Goal: Transaction & Acquisition: Purchase product/service

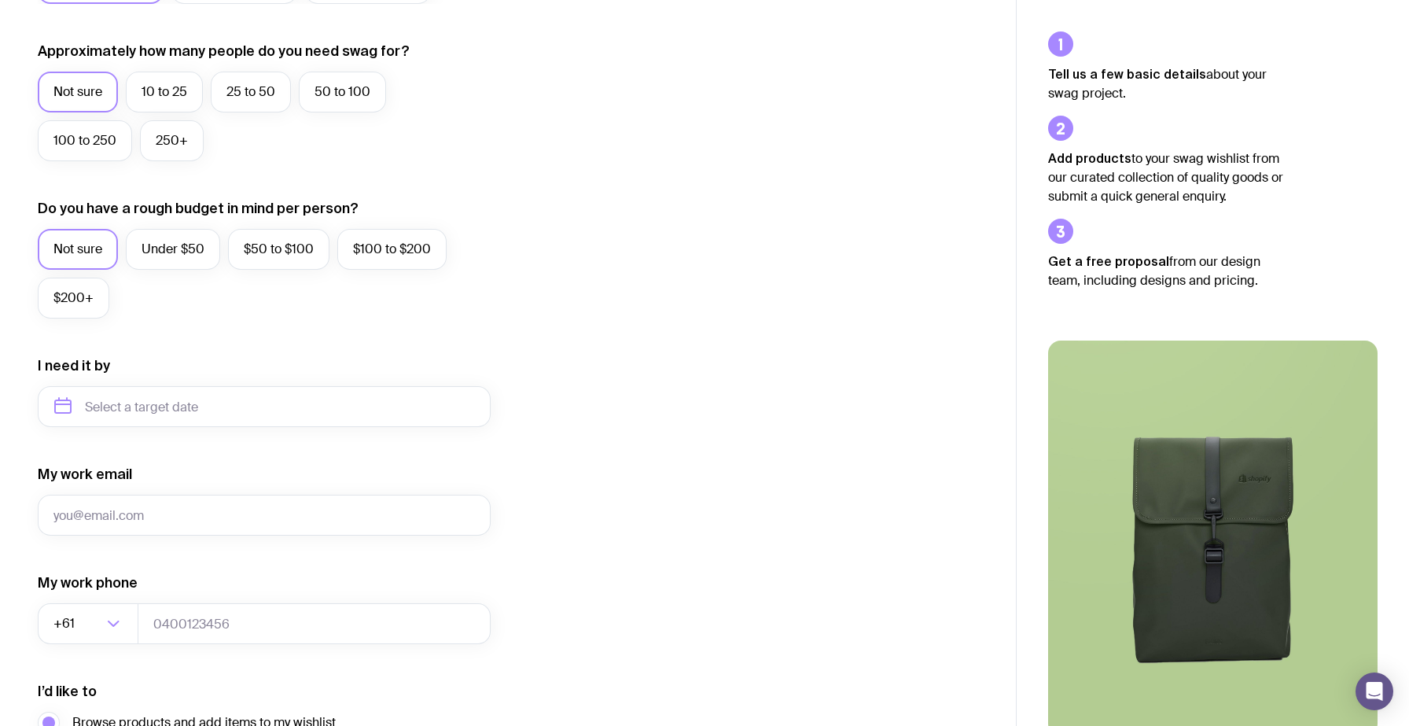
scroll to position [430, 0]
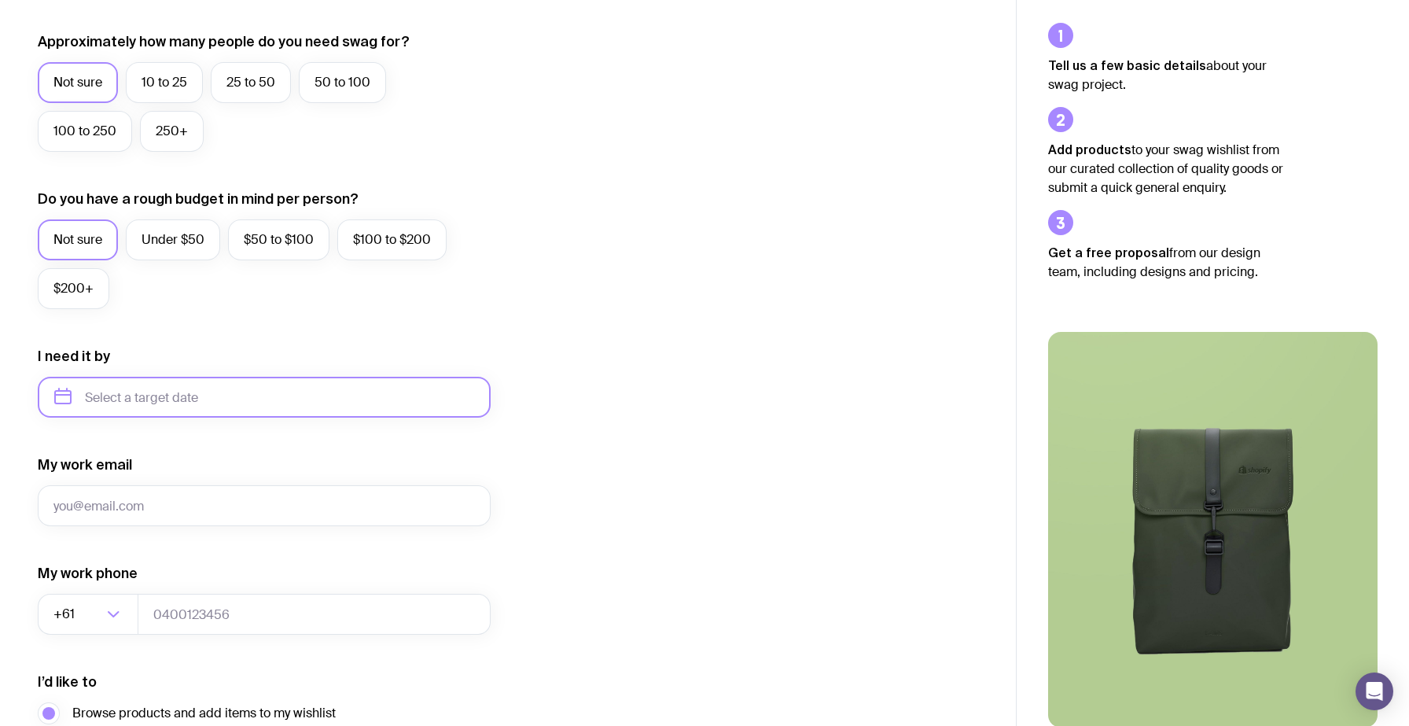
click at [121, 400] on input "text" at bounding box center [264, 397] width 453 height 41
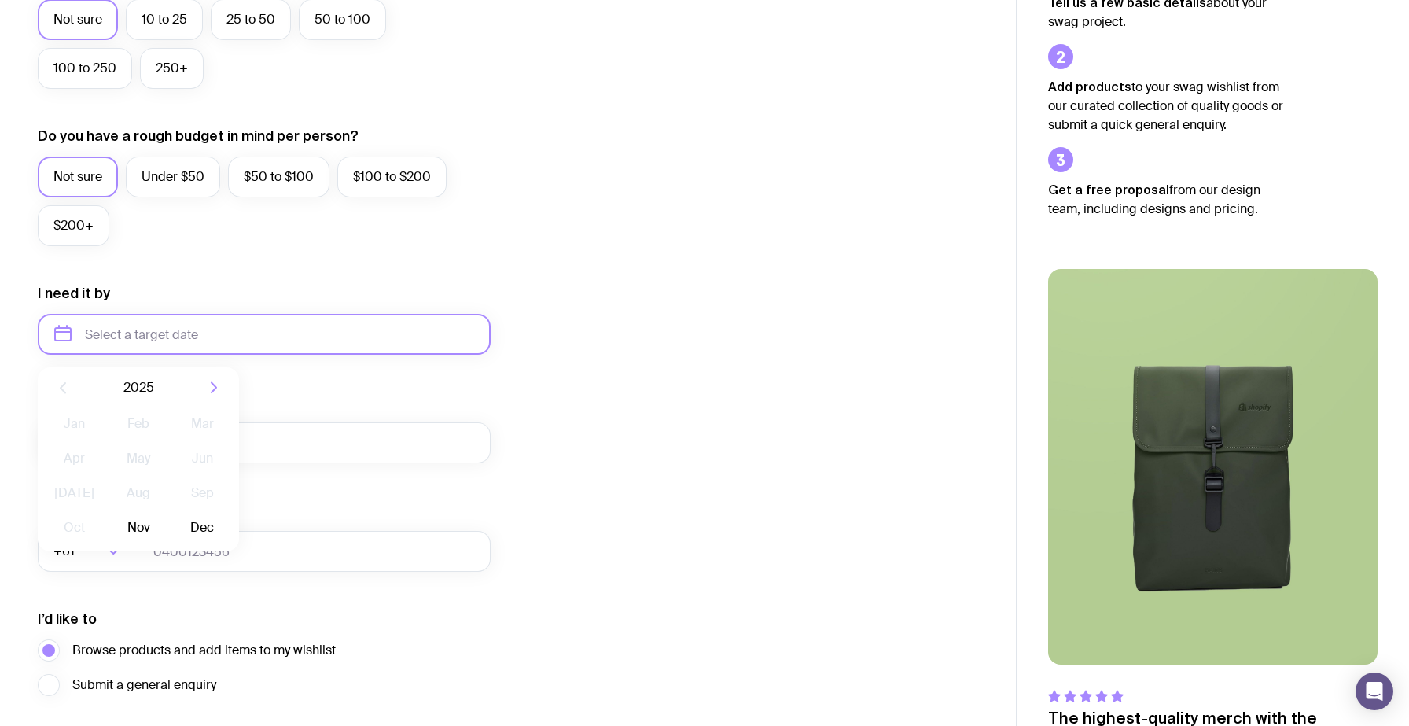
scroll to position [520, 0]
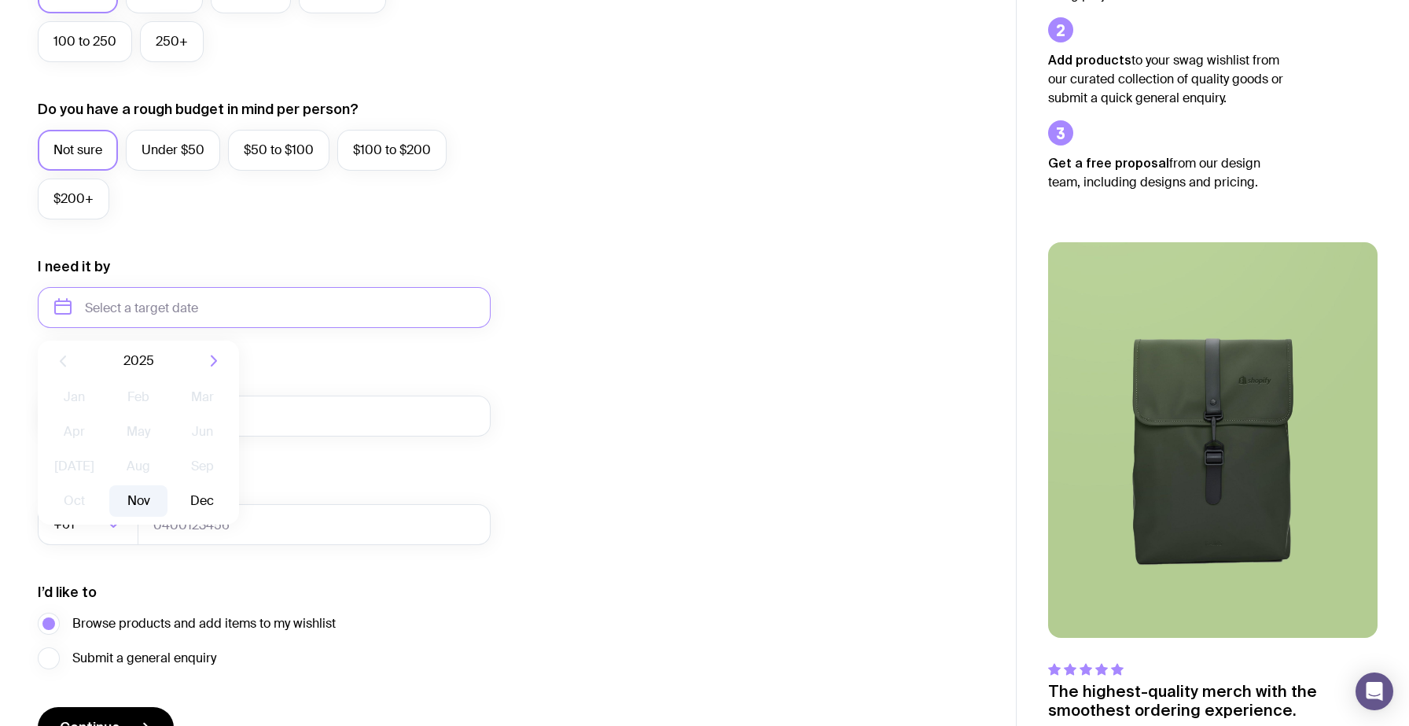
click at [134, 505] on button "Nov" at bounding box center [137, 500] width 57 height 31
type input "November 2025"
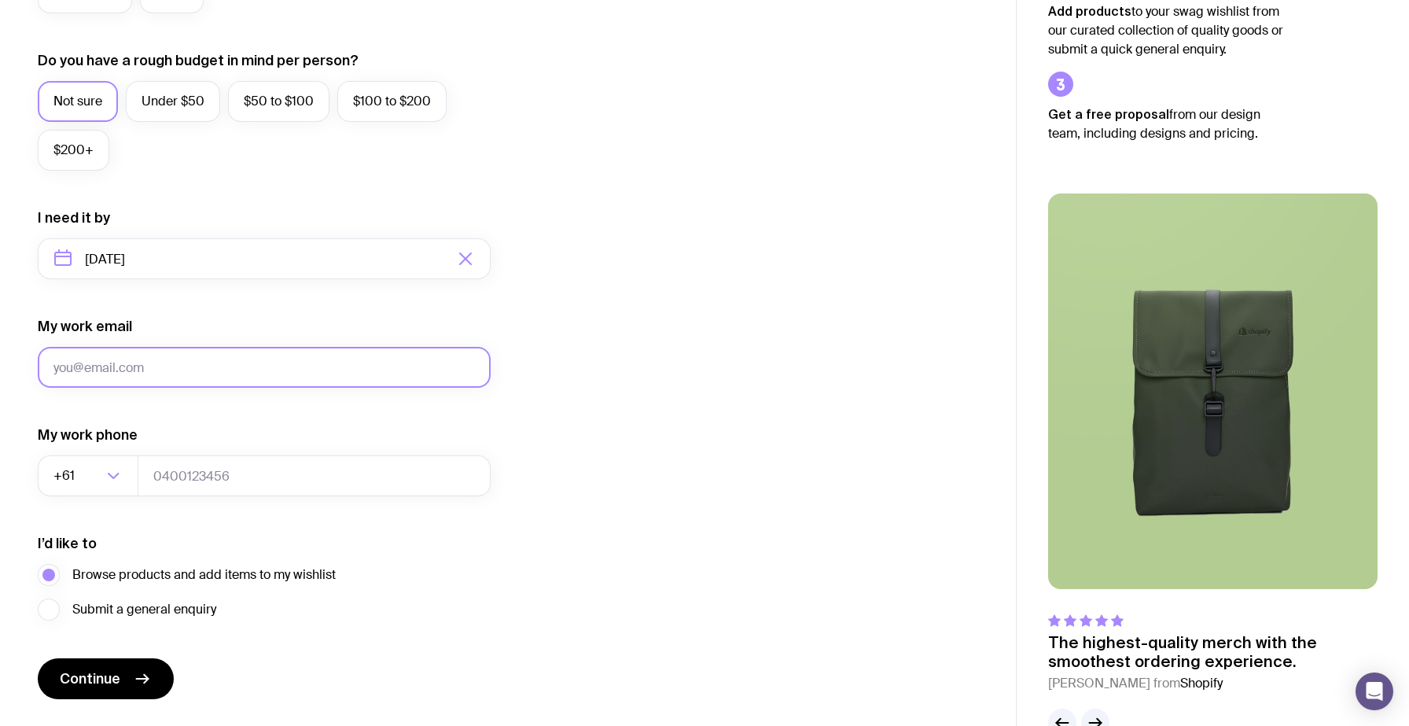
scroll to position [611, 0]
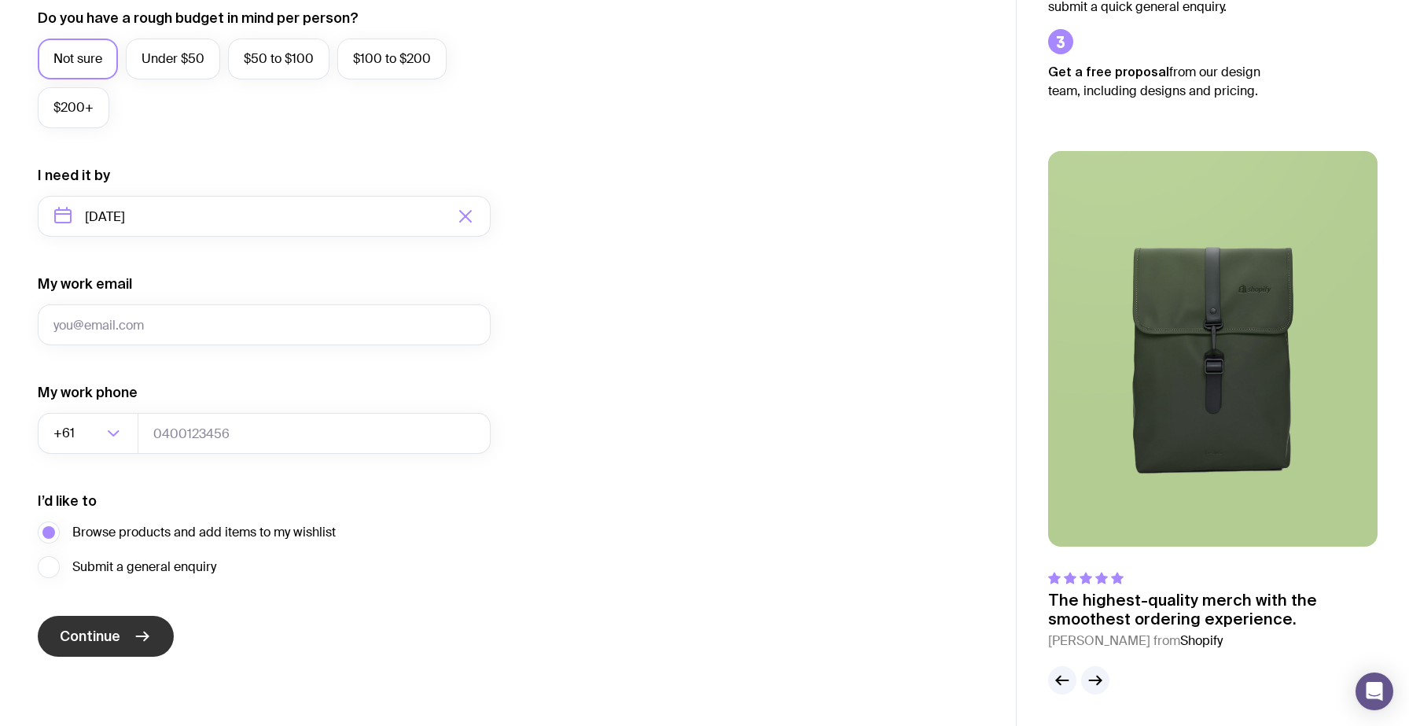
click at [120, 631] on button "Continue" at bounding box center [106, 636] width 136 height 41
click at [201, 317] on input "My work email" at bounding box center [264, 324] width 453 height 41
type input "ayelen@traza.com.au"
click at [122, 635] on button "Continue" at bounding box center [106, 636] width 136 height 41
type input "04123123123"
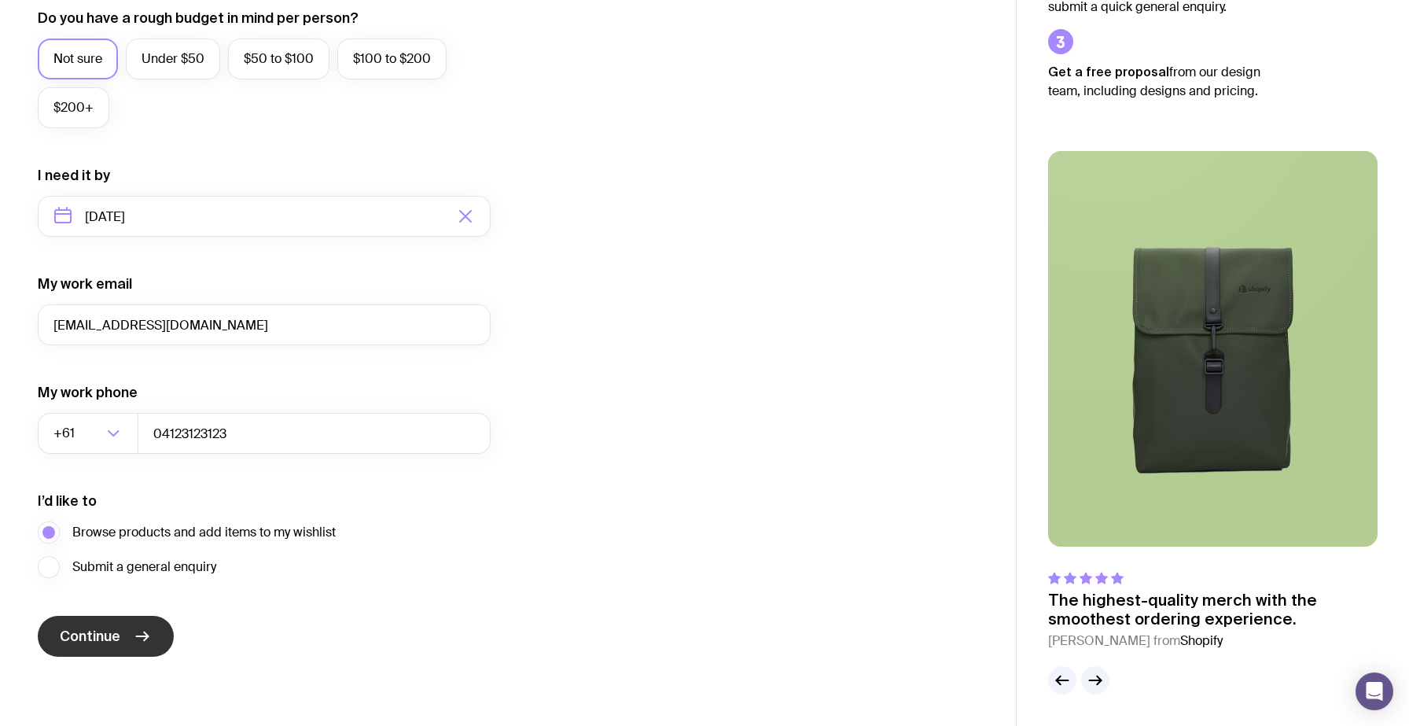
click at [113, 647] on button "Continue" at bounding box center [106, 636] width 136 height 41
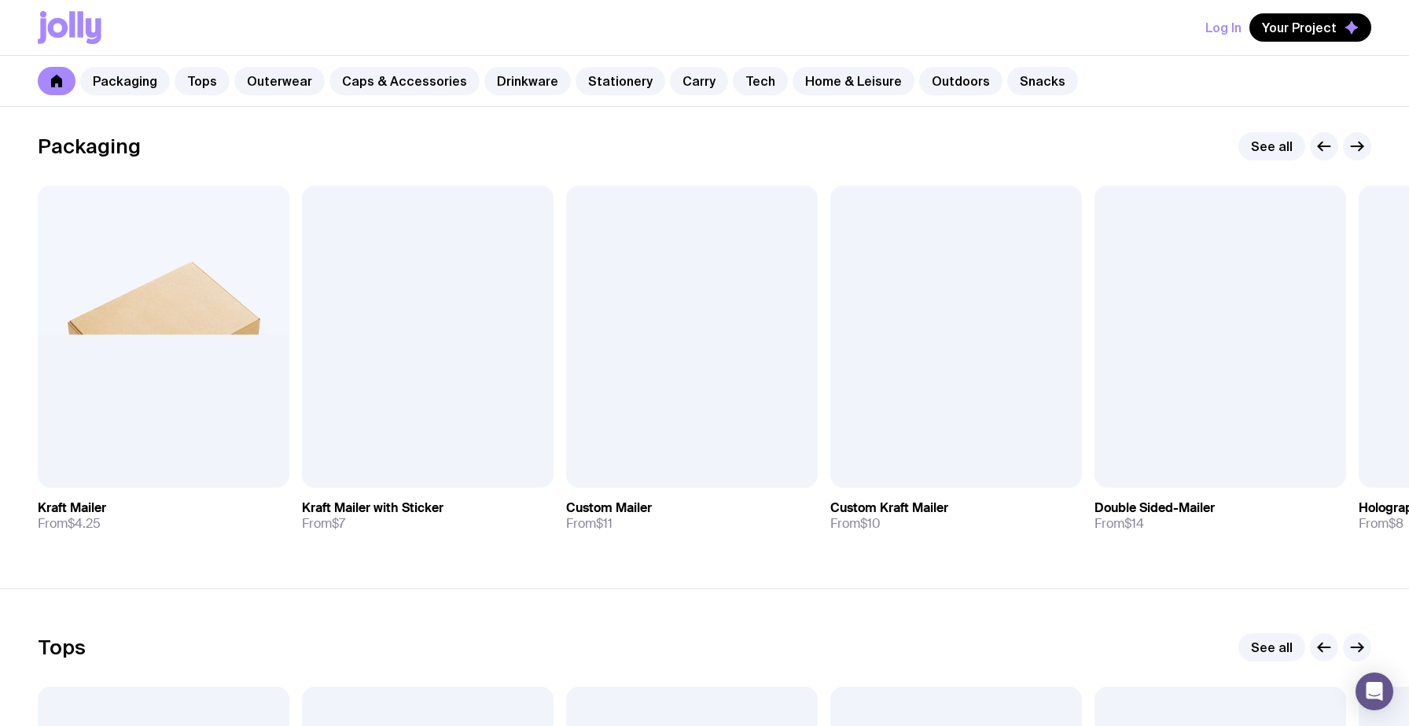
scroll to position [248, 0]
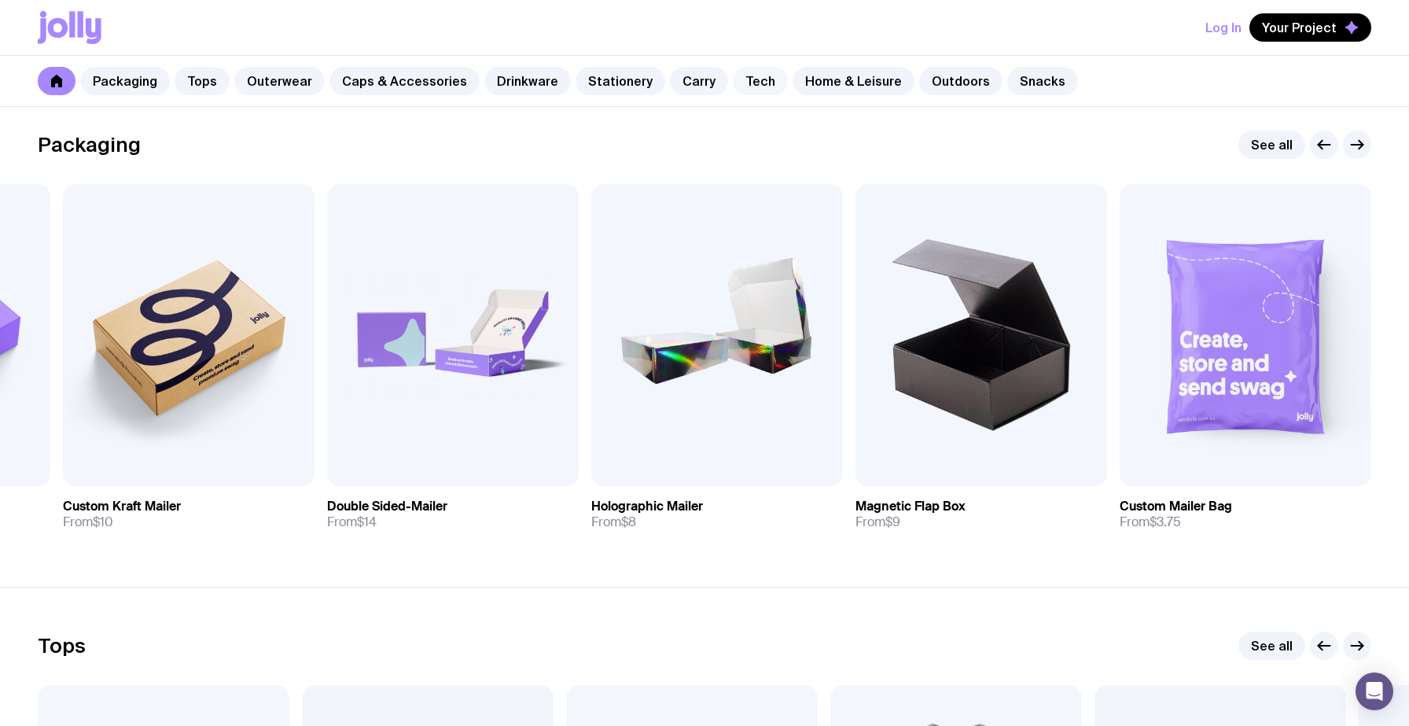
click at [742, 75] on link "Tech" at bounding box center [760, 81] width 55 height 28
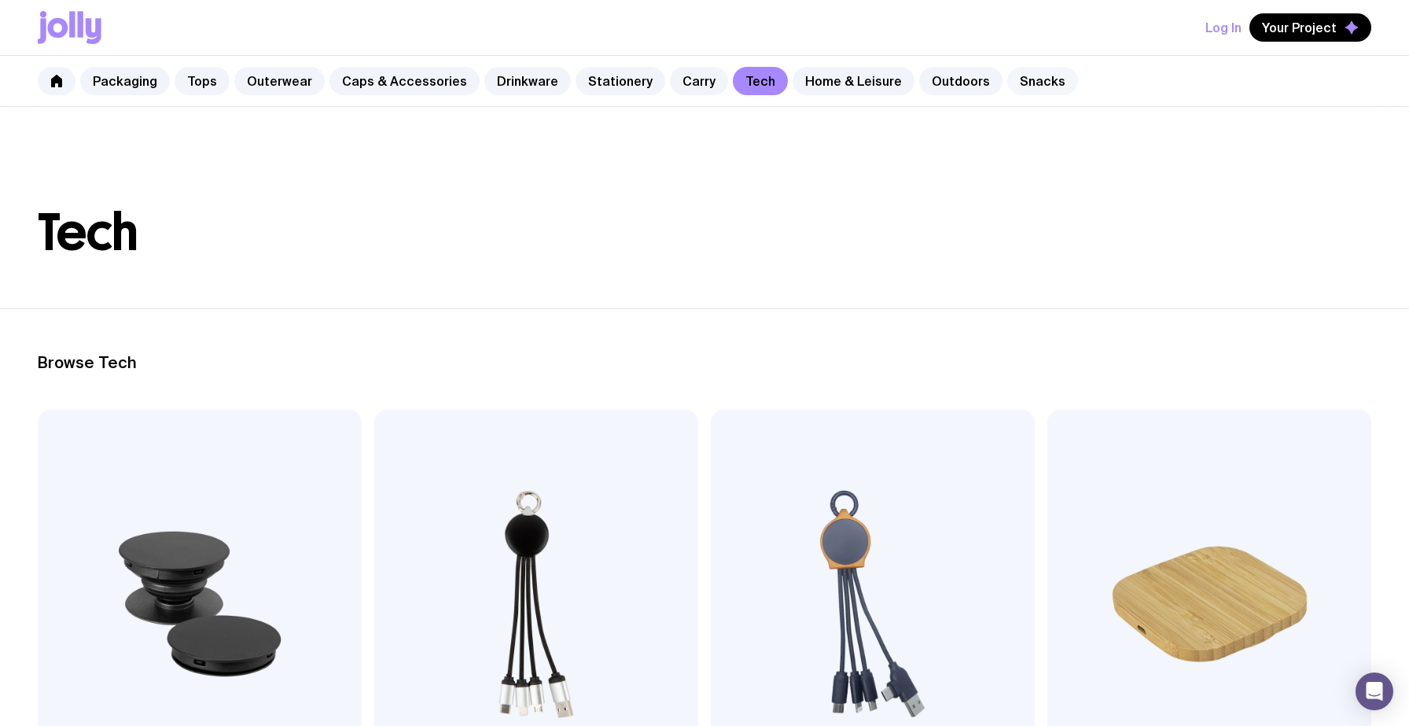
click at [1007, 77] on link "Snacks" at bounding box center [1042, 81] width 71 height 28
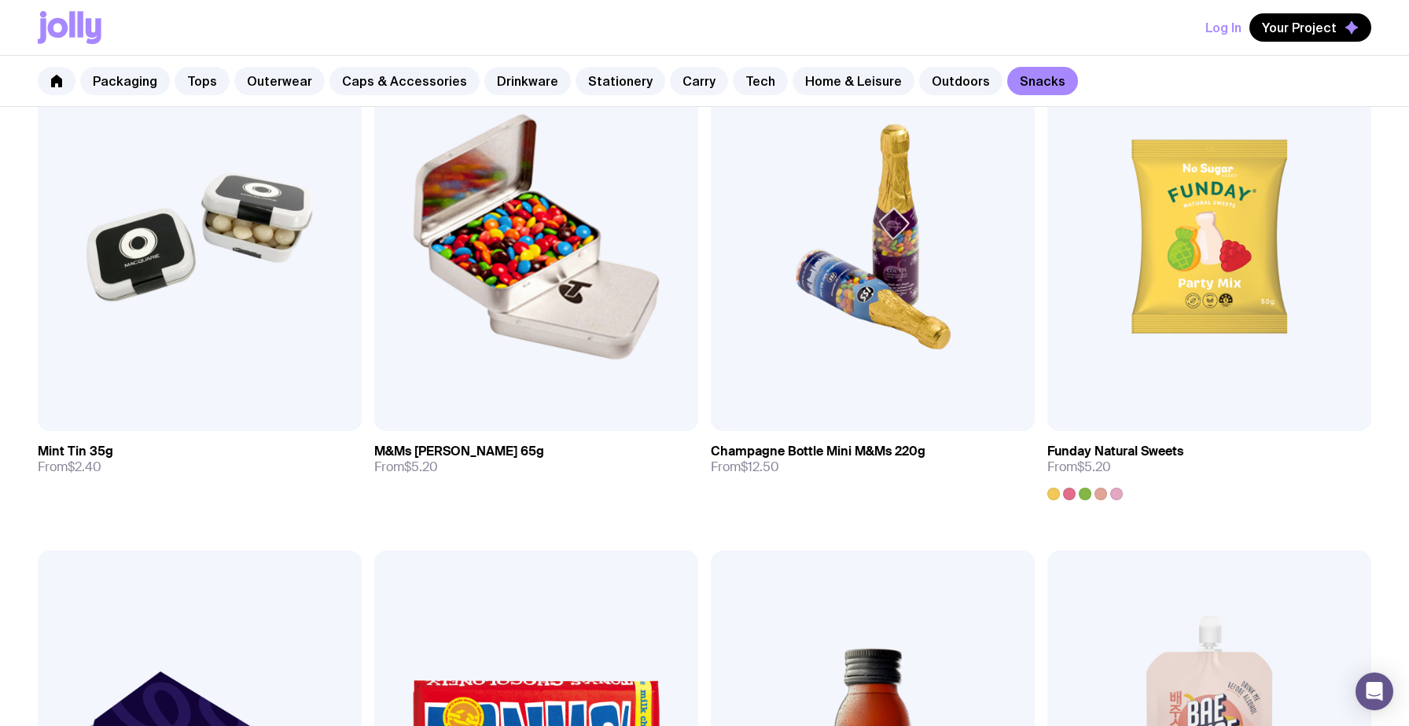
scroll to position [222, 0]
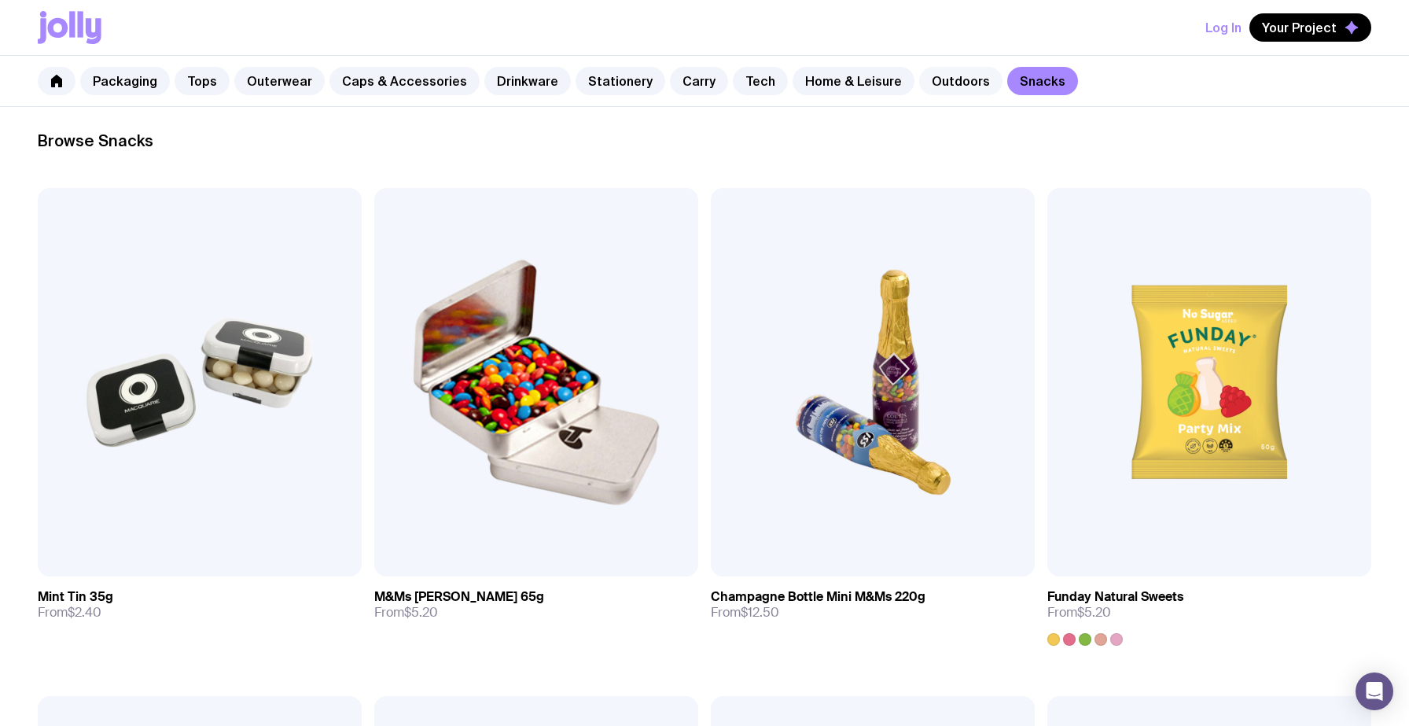
click at [929, 91] on link "Outdoors" at bounding box center [960, 81] width 83 height 28
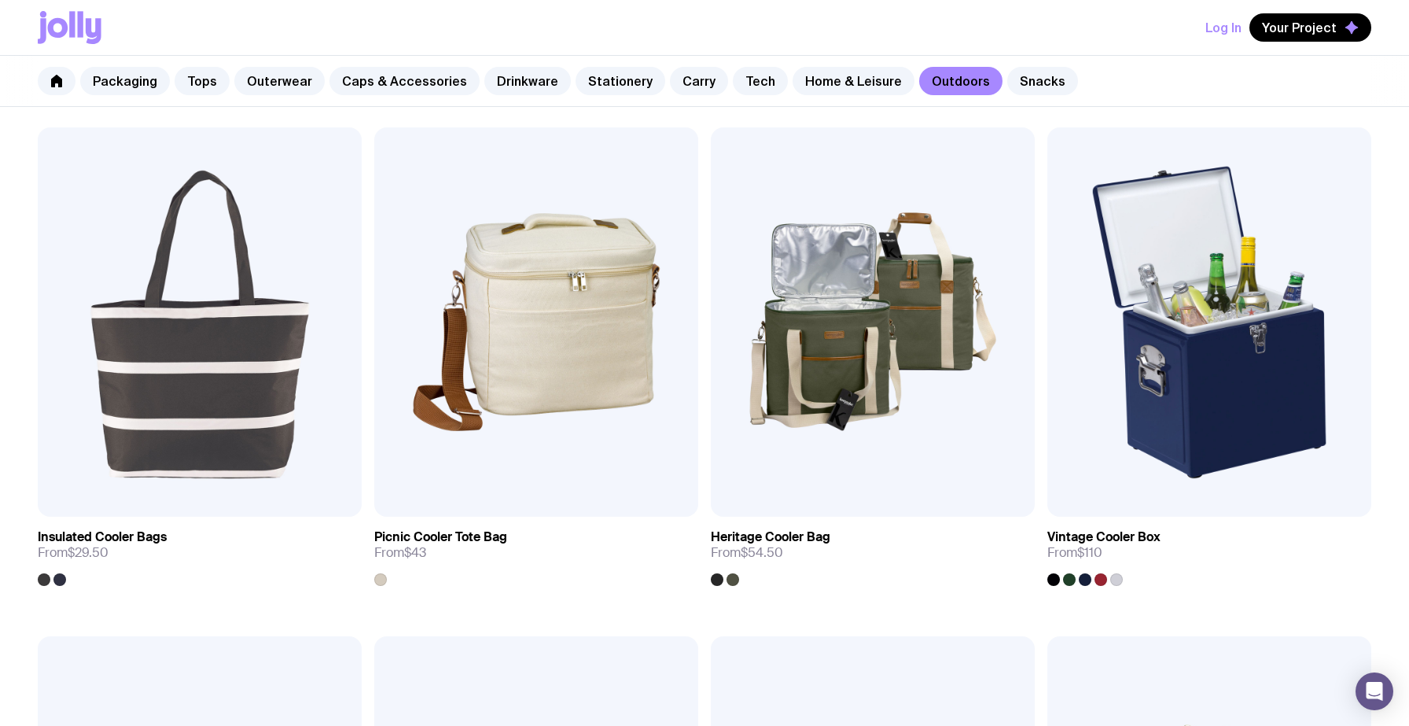
scroll to position [1775, 0]
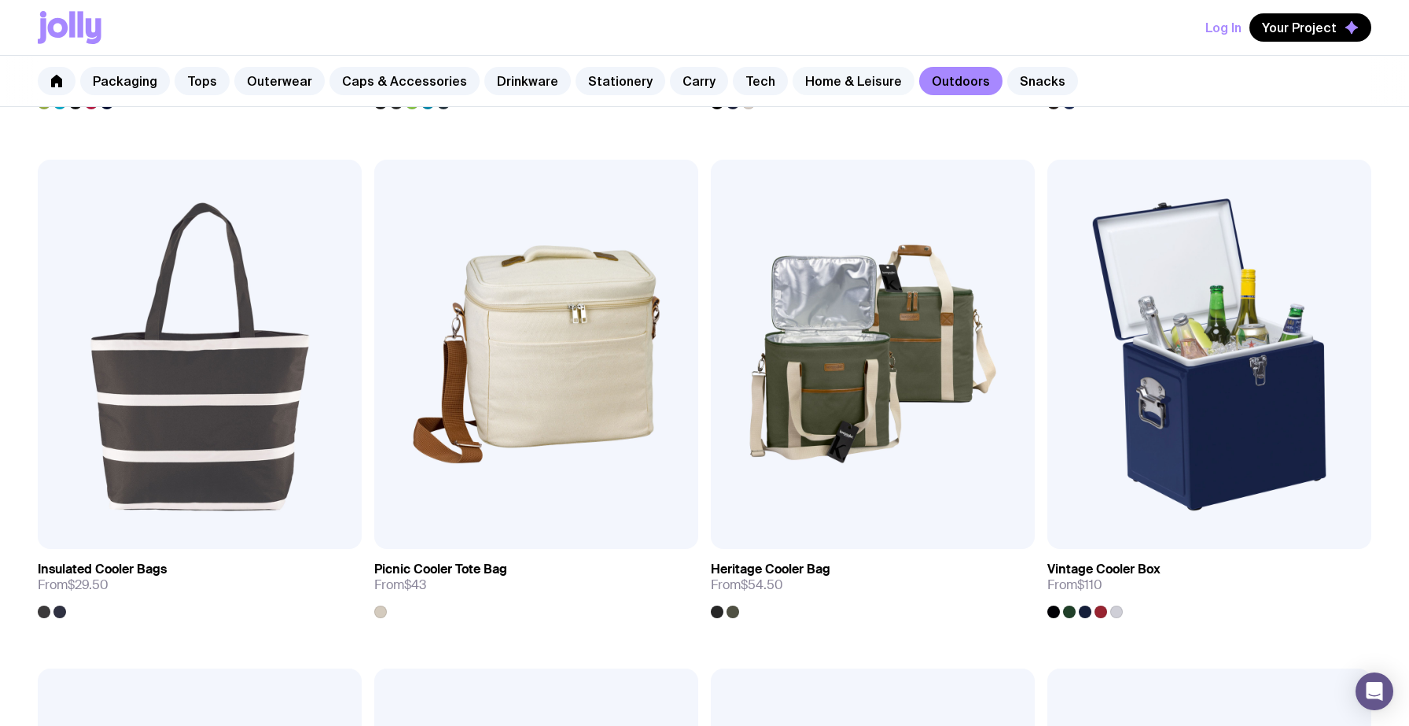
click at [812, 80] on link "Home & Leisure" at bounding box center [854, 81] width 122 height 28
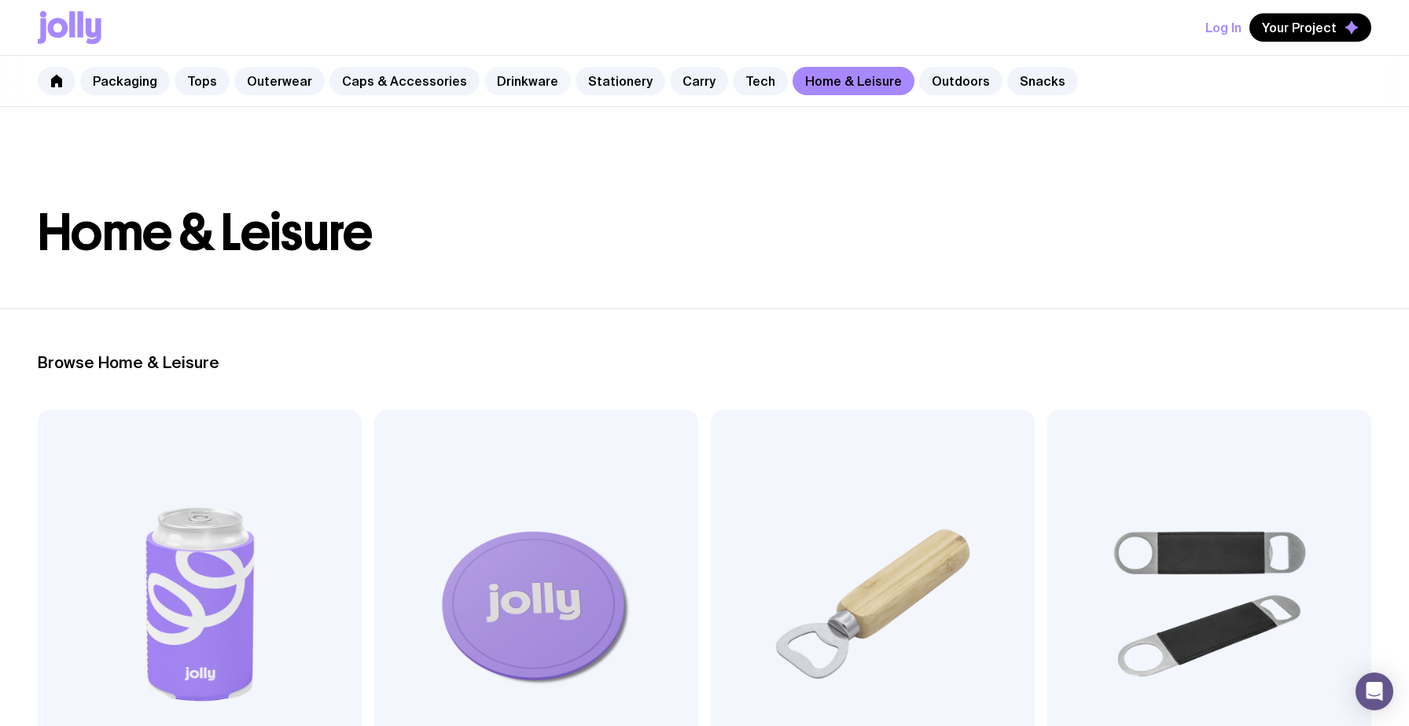
click at [512, 87] on link "Drinkware" at bounding box center [527, 81] width 87 height 28
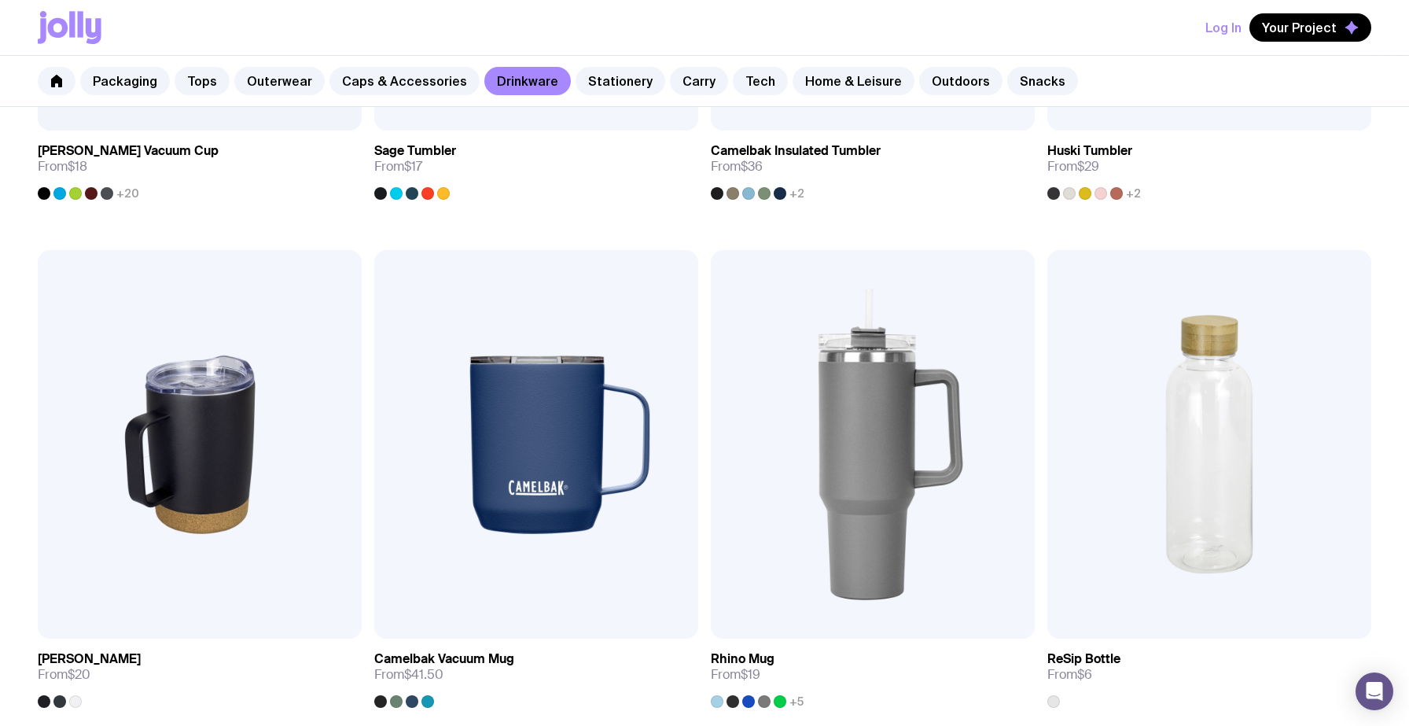
scroll to position [1178, 0]
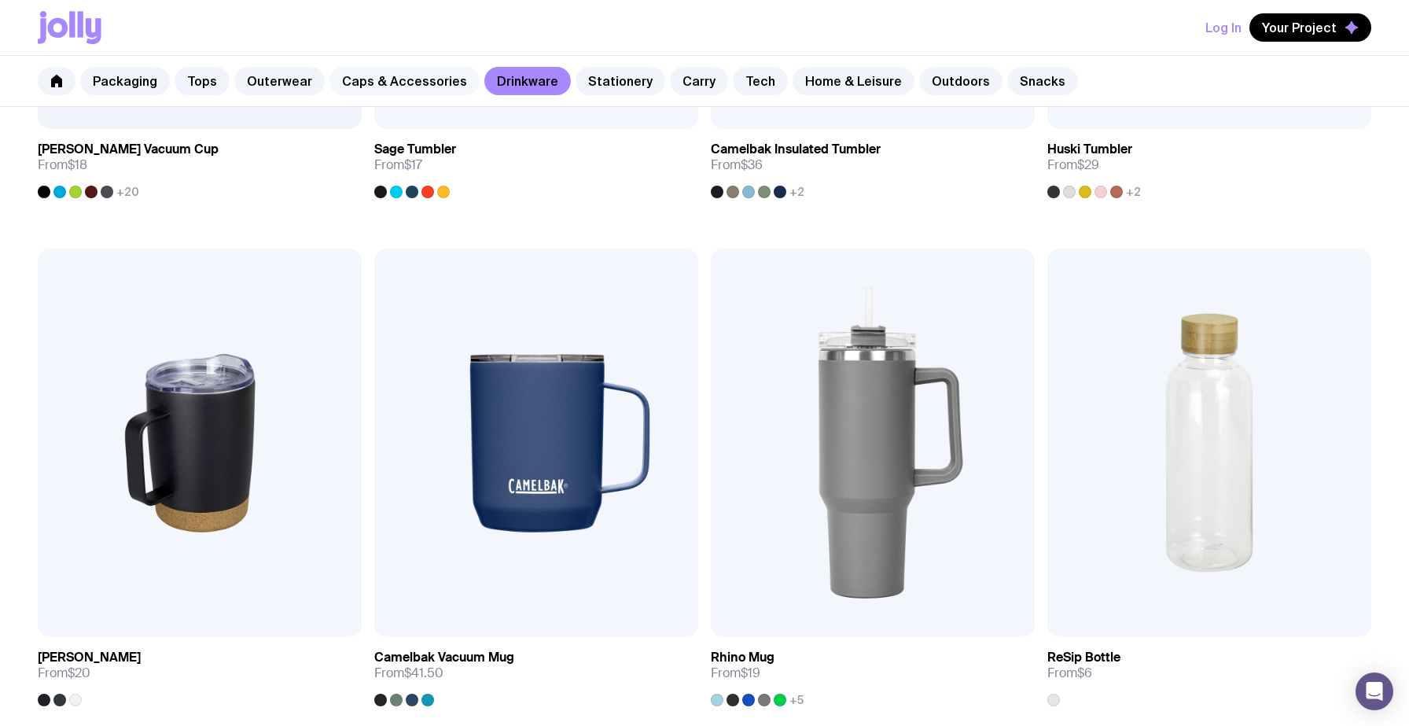
click at [363, 76] on link "Caps & Accessories" at bounding box center [405, 81] width 150 height 28
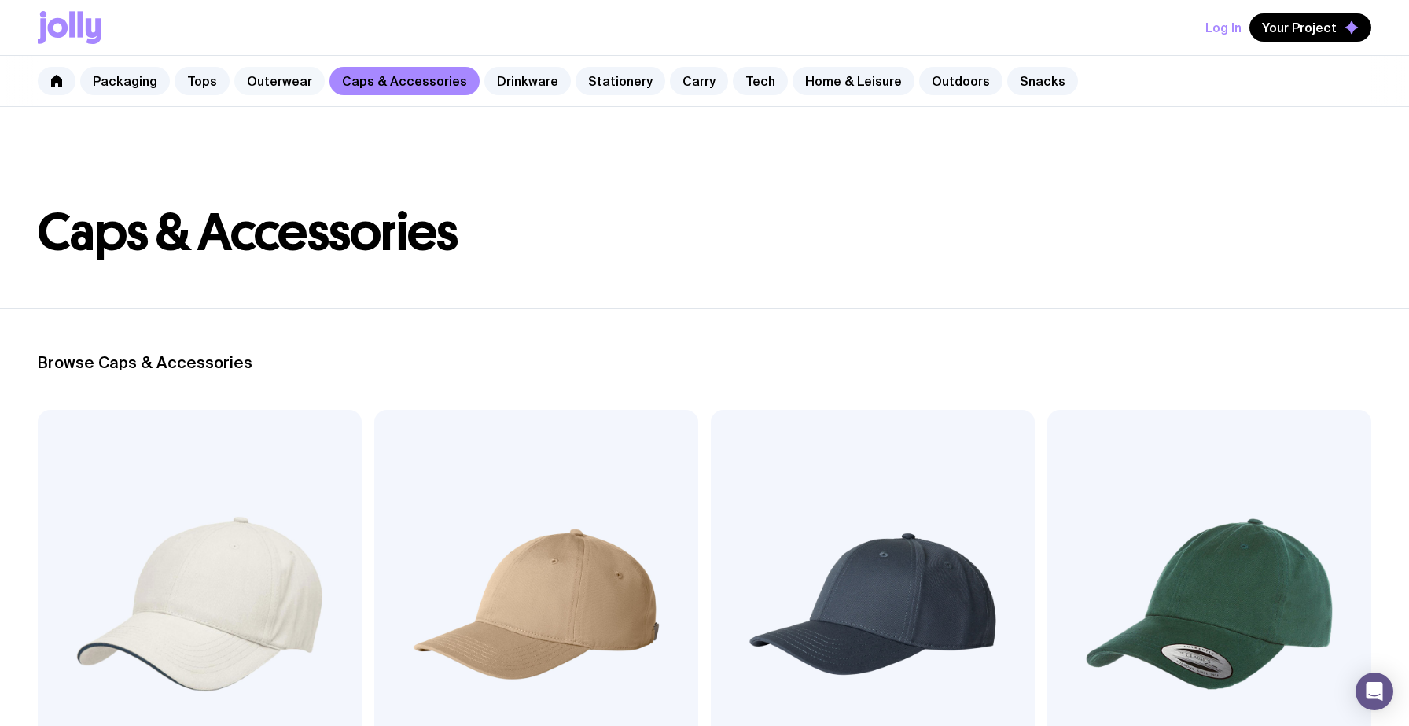
click at [277, 76] on link "Outerwear" at bounding box center [279, 81] width 90 height 28
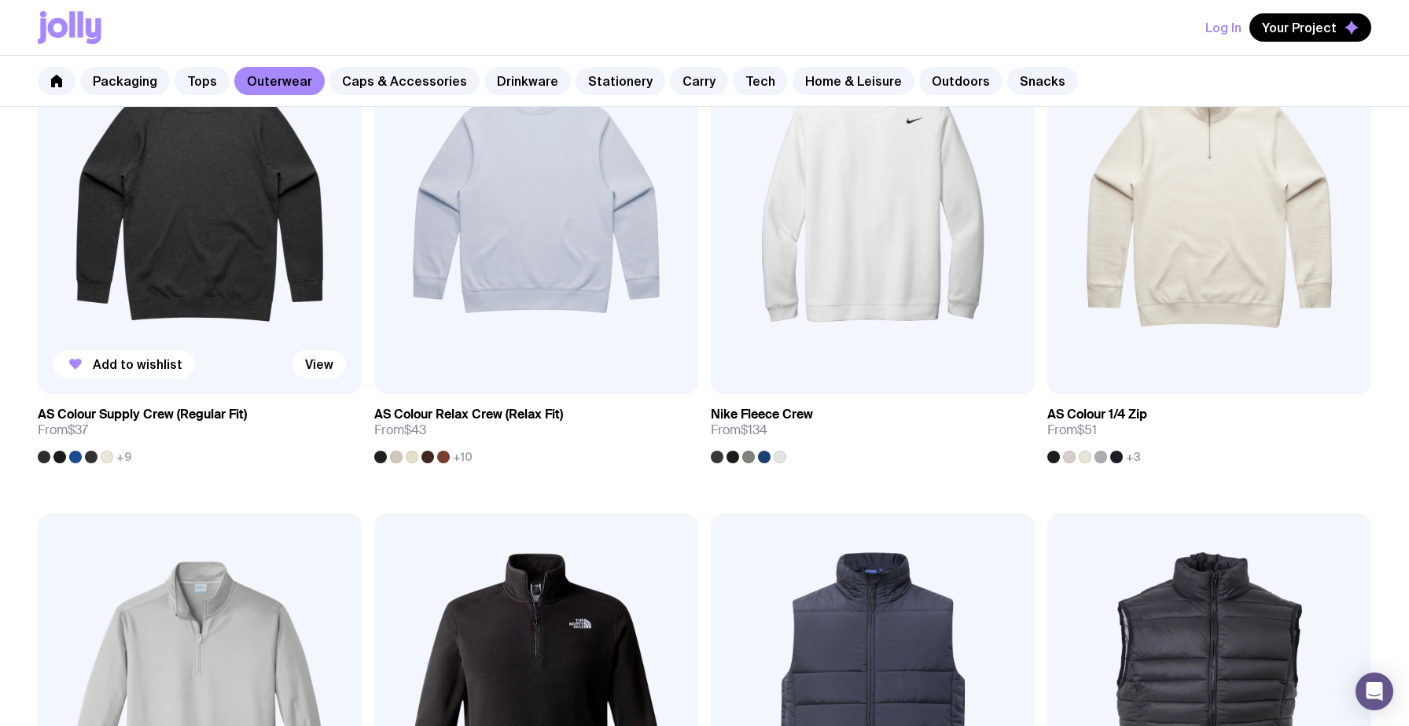
scroll to position [337, 0]
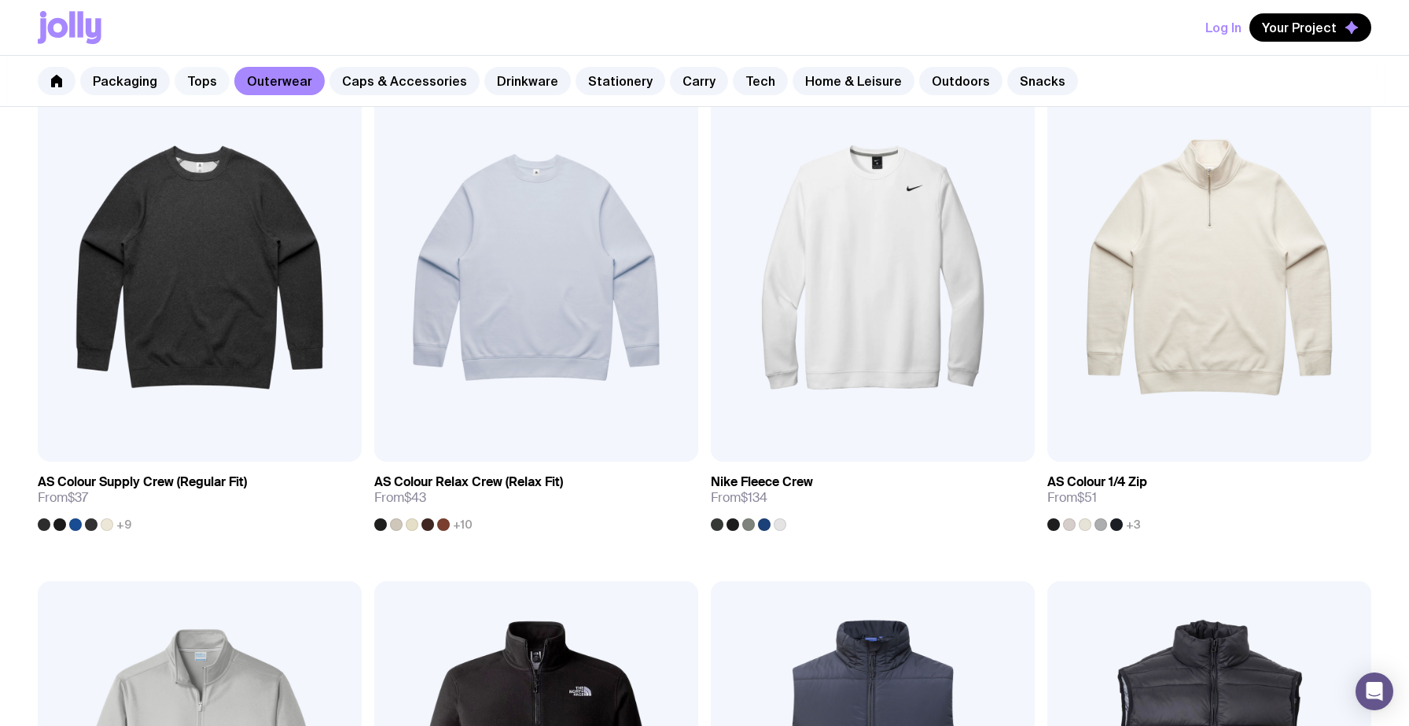
click at [192, 92] on link "Tops" at bounding box center [202, 81] width 55 height 28
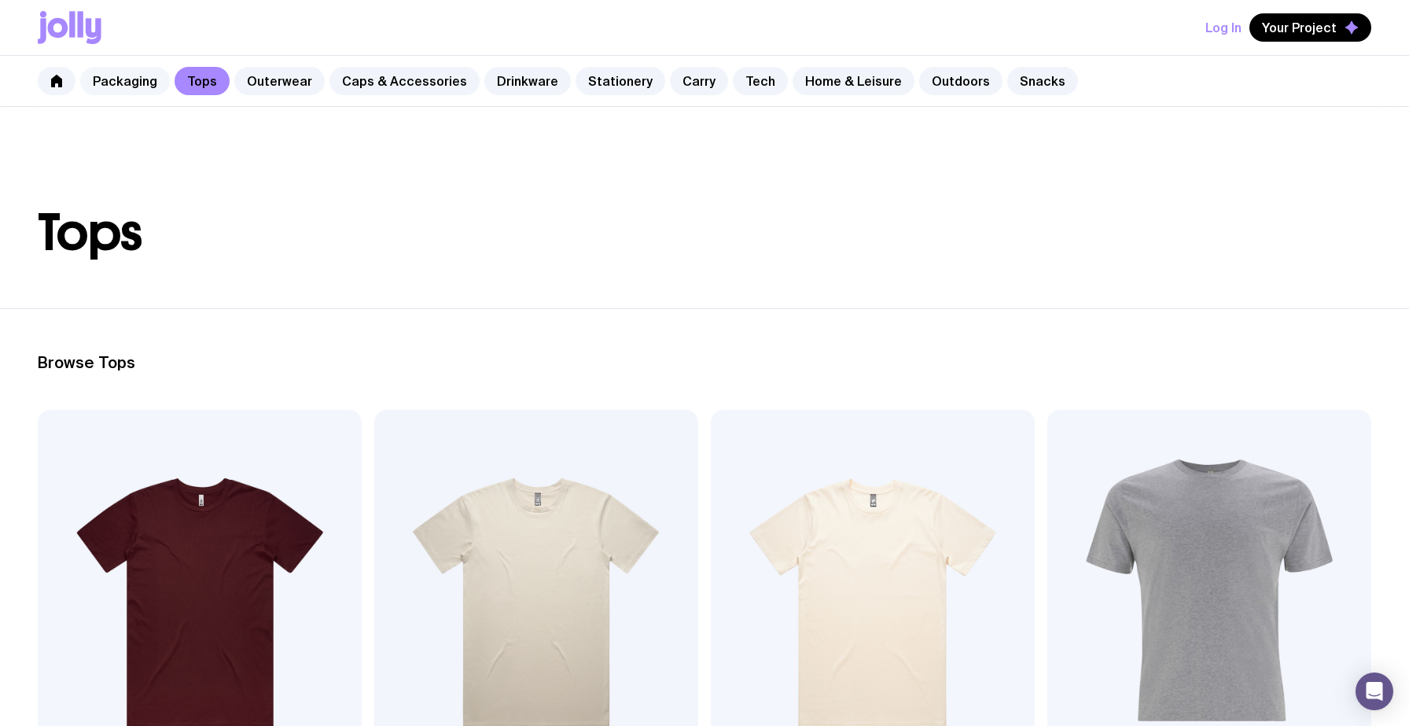
click at [138, 86] on link "Packaging" at bounding box center [125, 81] width 90 height 28
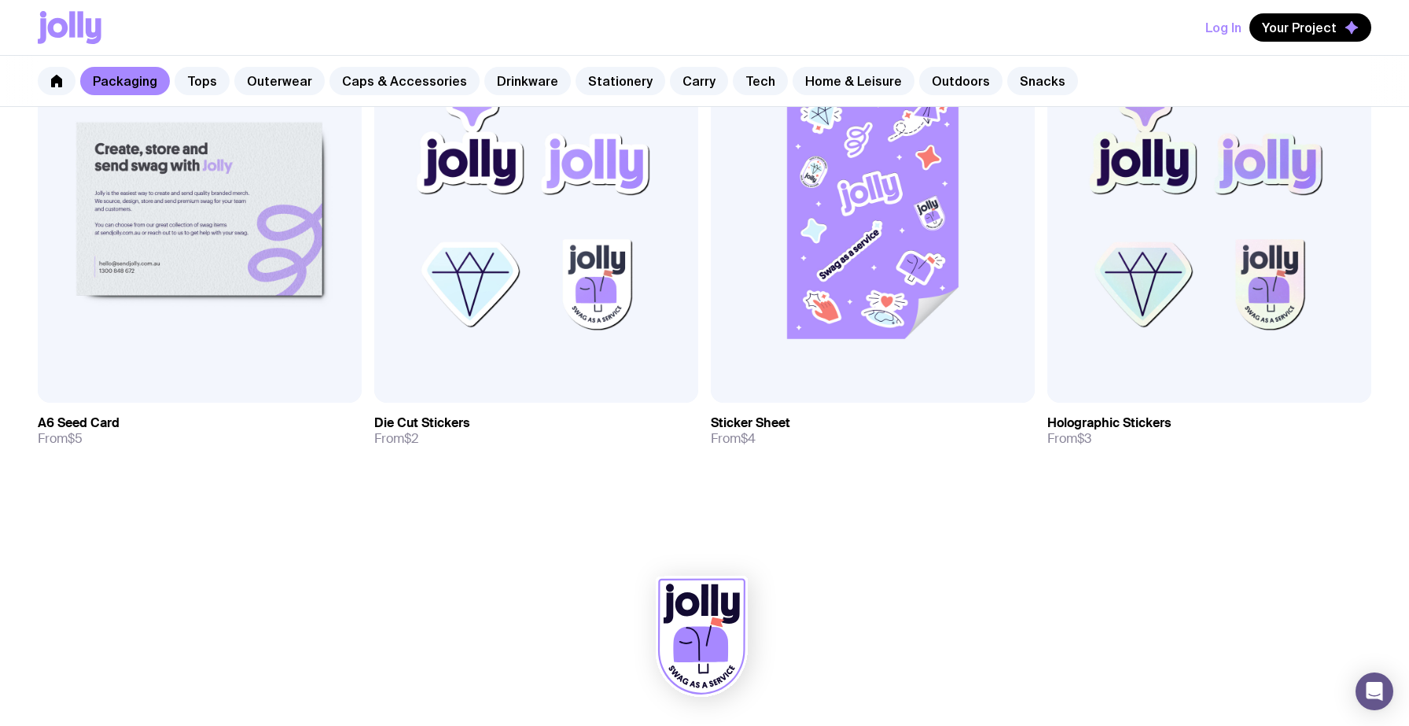
scroll to position [1895, 0]
click at [1132, 307] on img at bounding box center [1210, 208] width 324 height 388
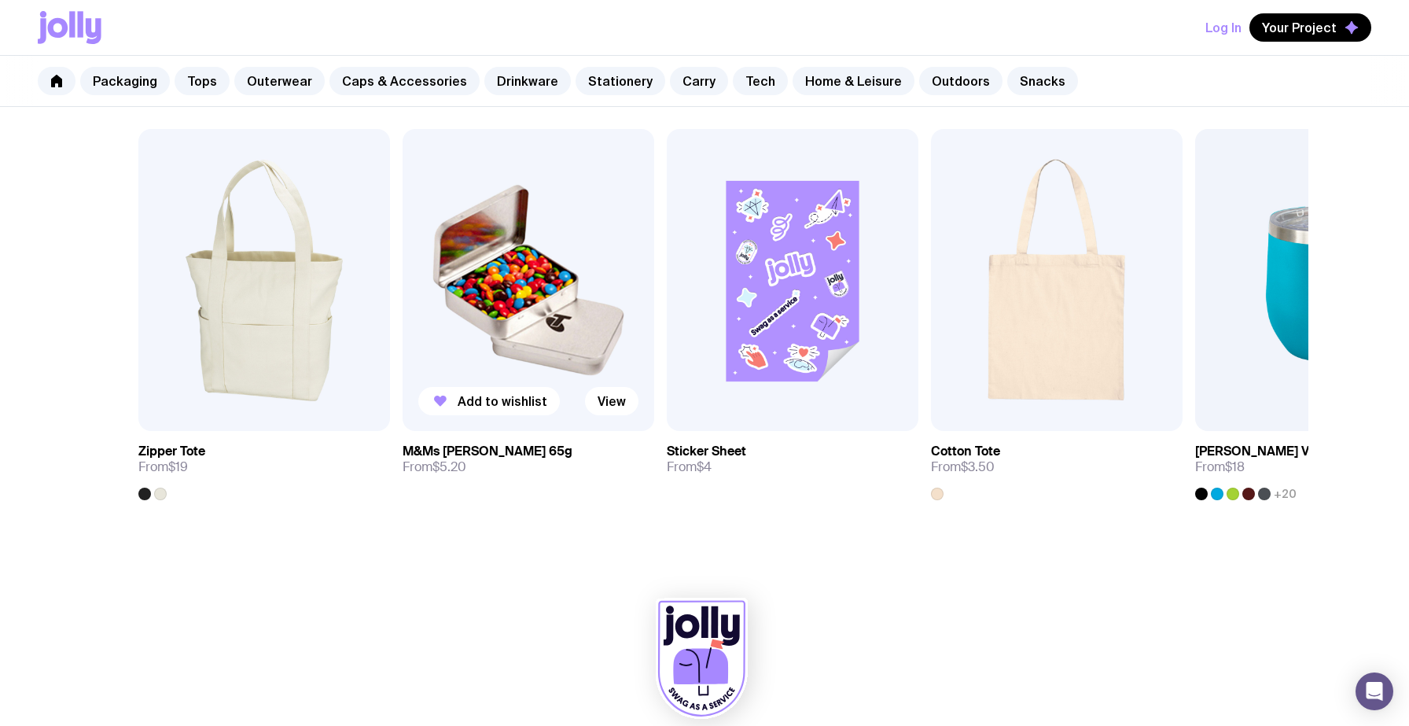
scroll to position [852, 0]
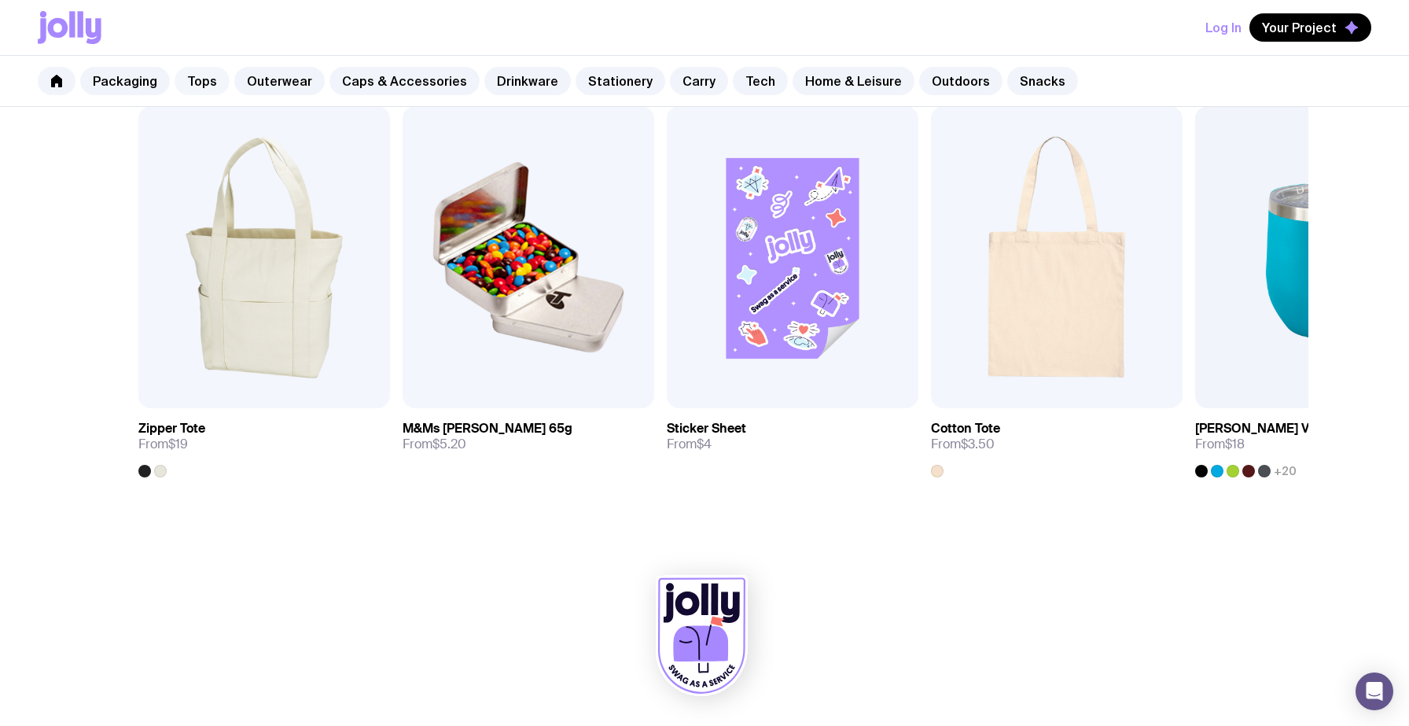
click at [223, 79] on link "Tops" at bounding box center [202, 81] width 55 height 28
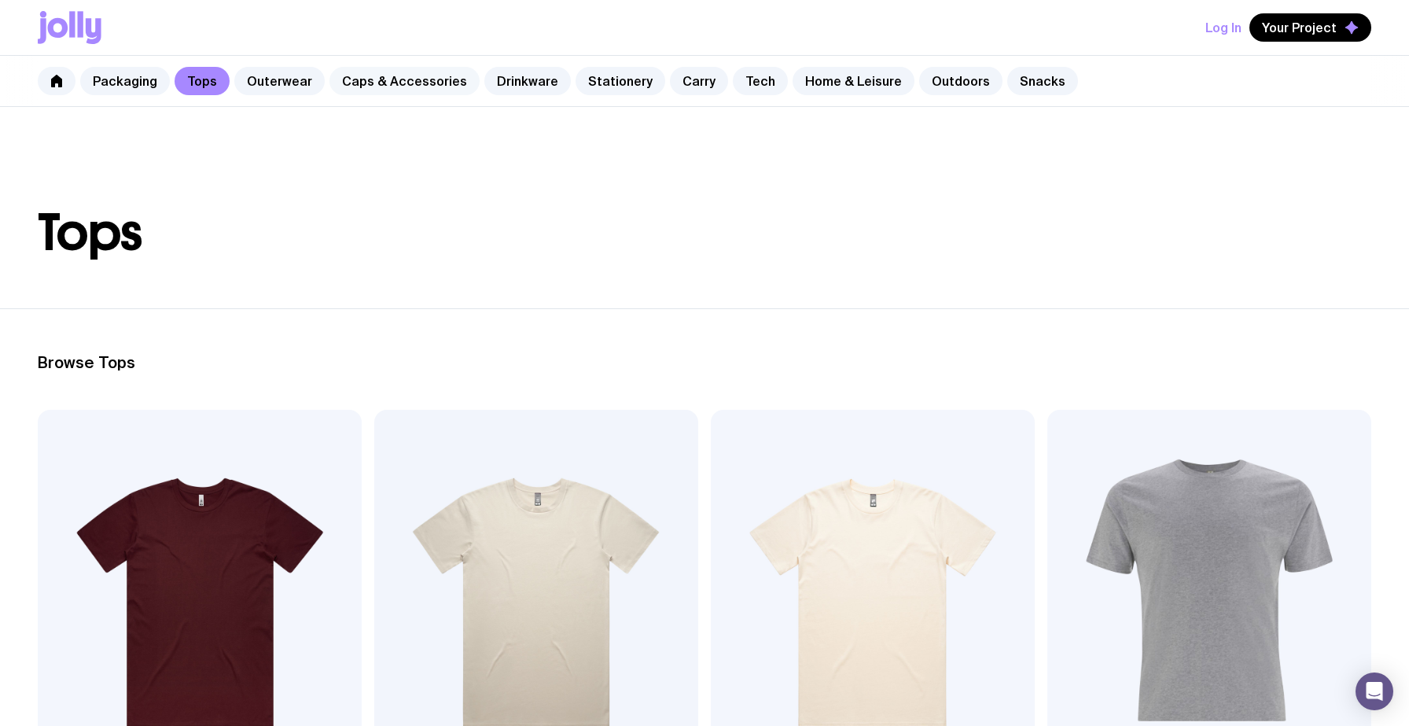
click at [422, 86] on link "Caps & Accessories" at bounding box center [405, 81] width 150 height 28
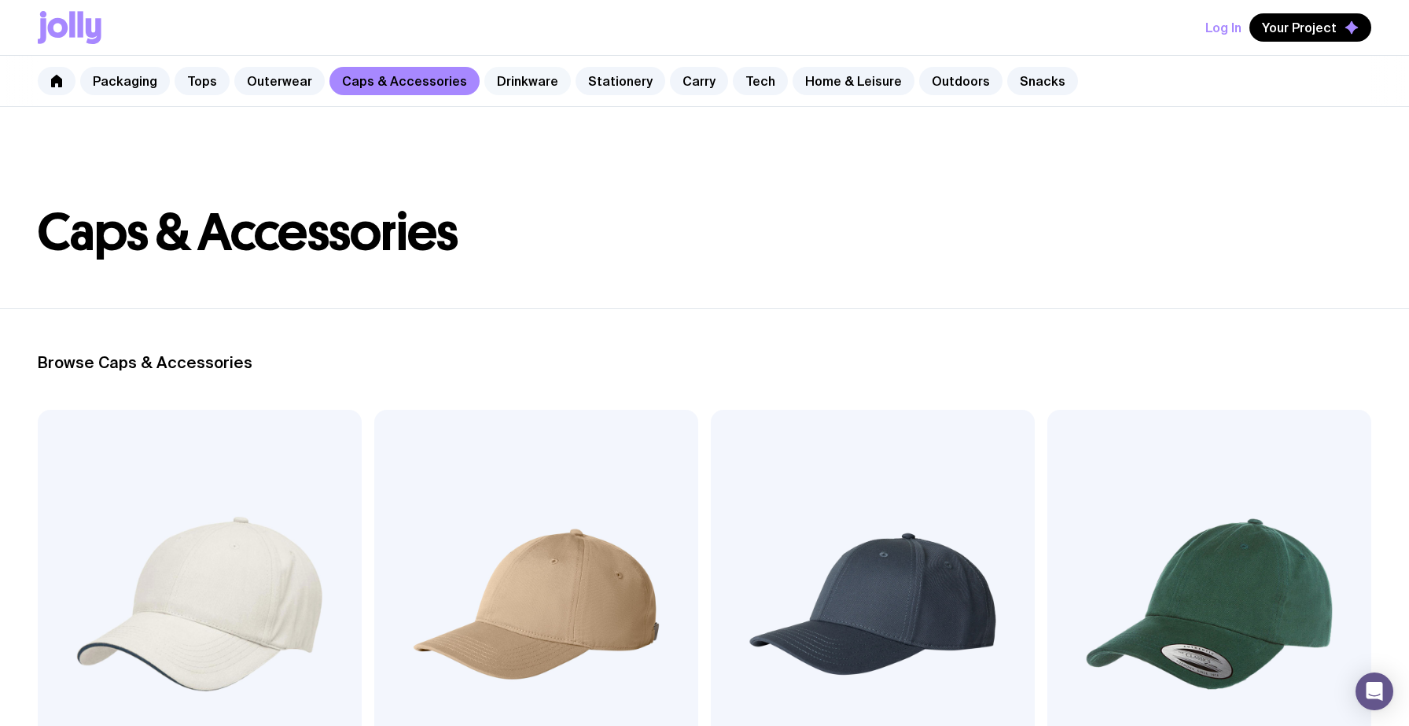
click at [509, 85] on link "Drinkware" at bounding box center [527, 81] width 87 height 28
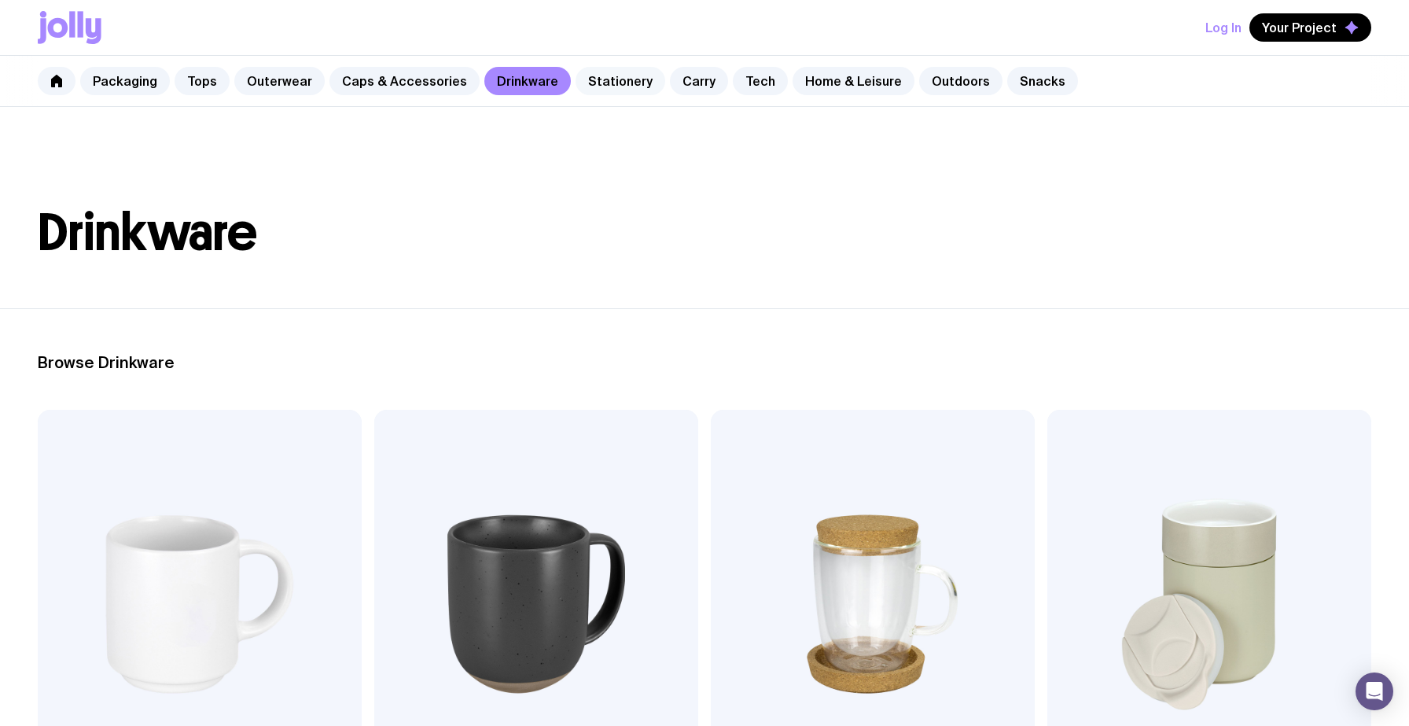
click at [607, 77] on link "Stationery" at bounding box center [621, 81] width 90 height 28
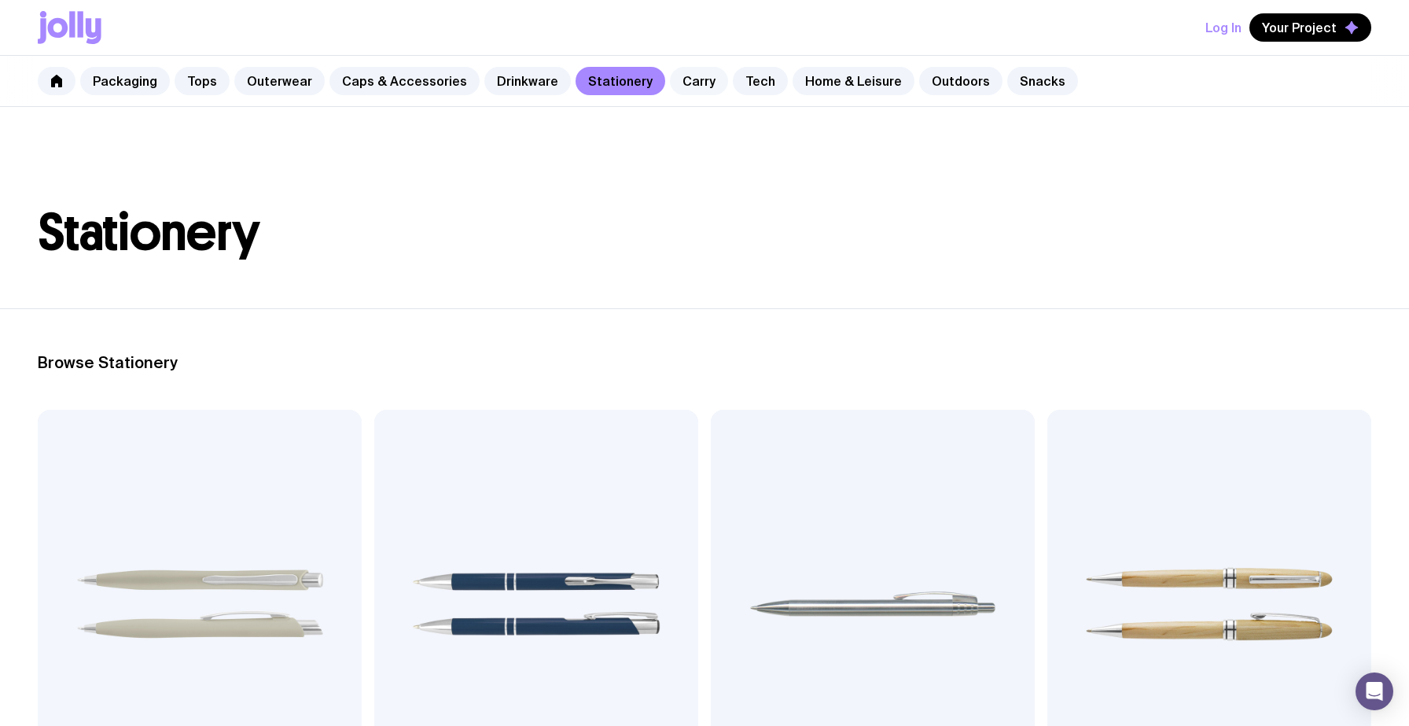
click at [689, 80] on link "Carry" at bounding box center [699, 81] width 58 height 28
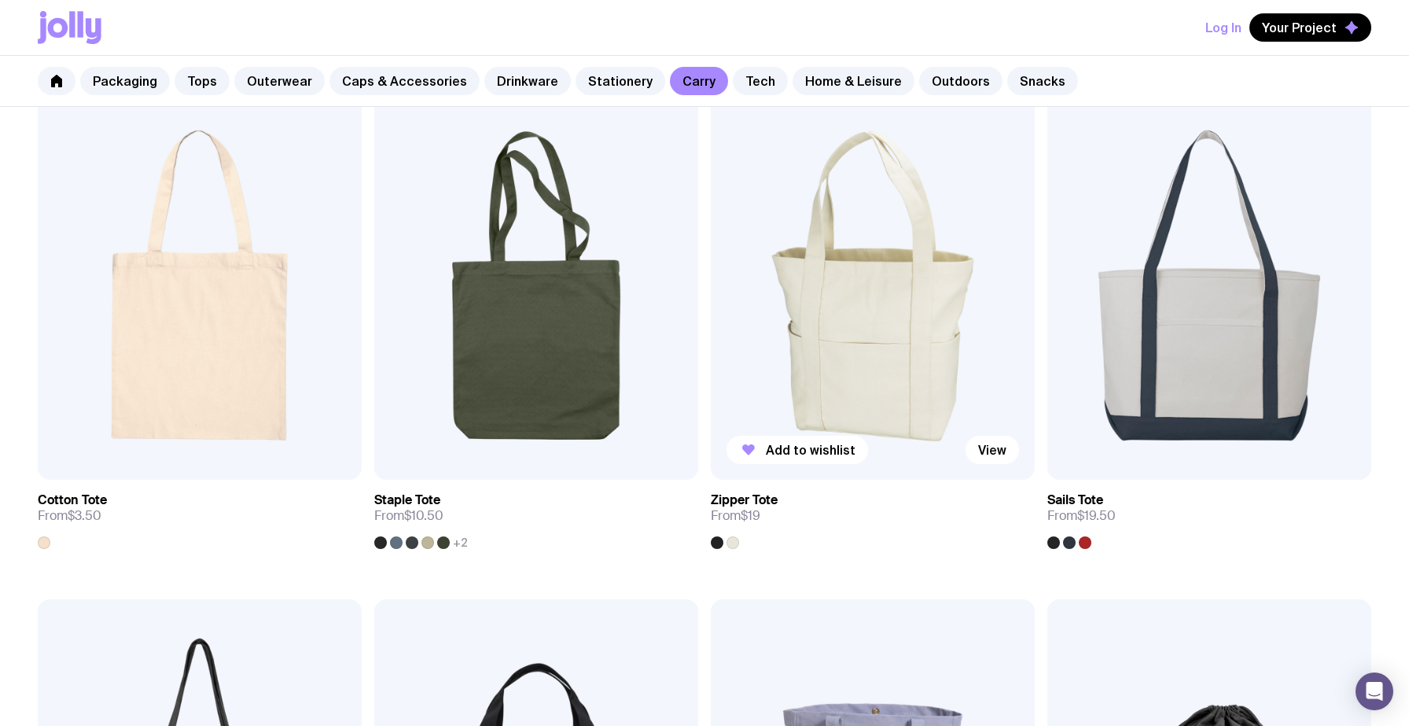
scroll to position [300, 0]
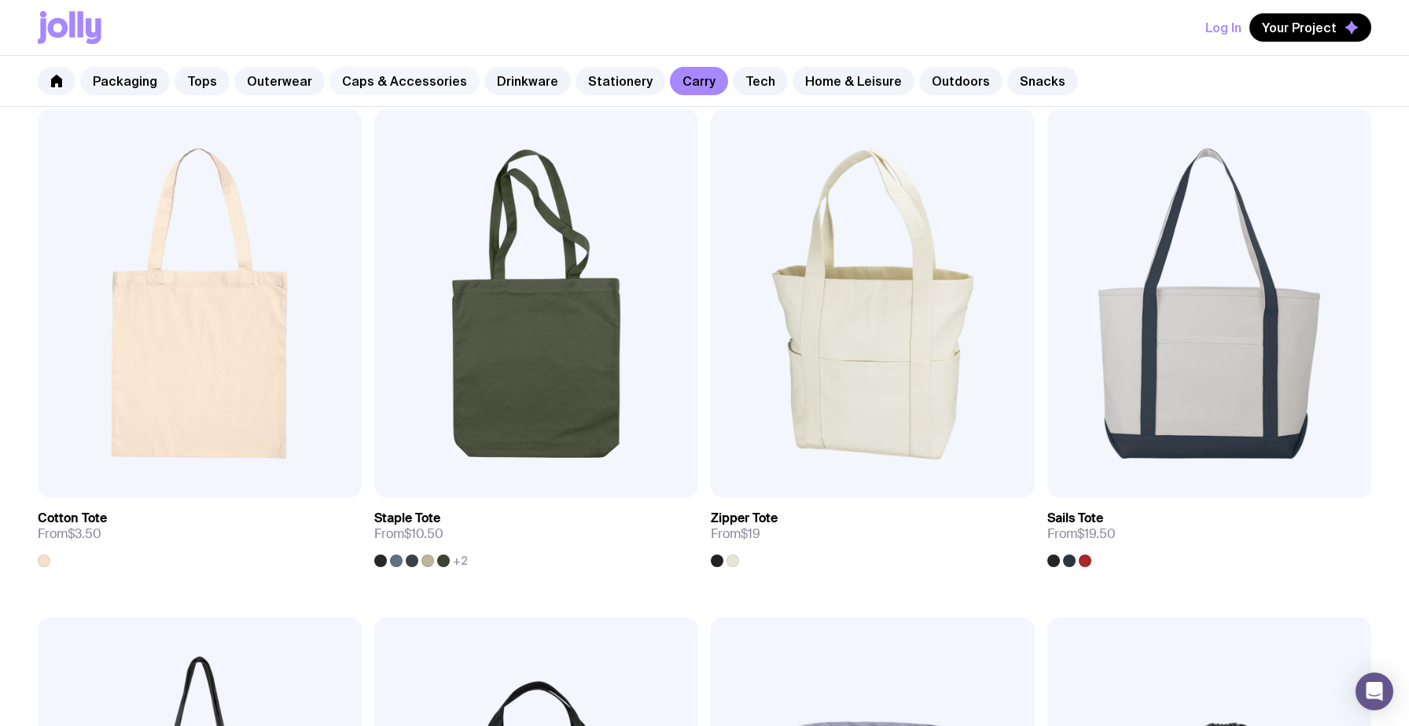
click at [407, 91] on link "Caps & Accessories" at bounding box center [405, 81] width 150 height 28
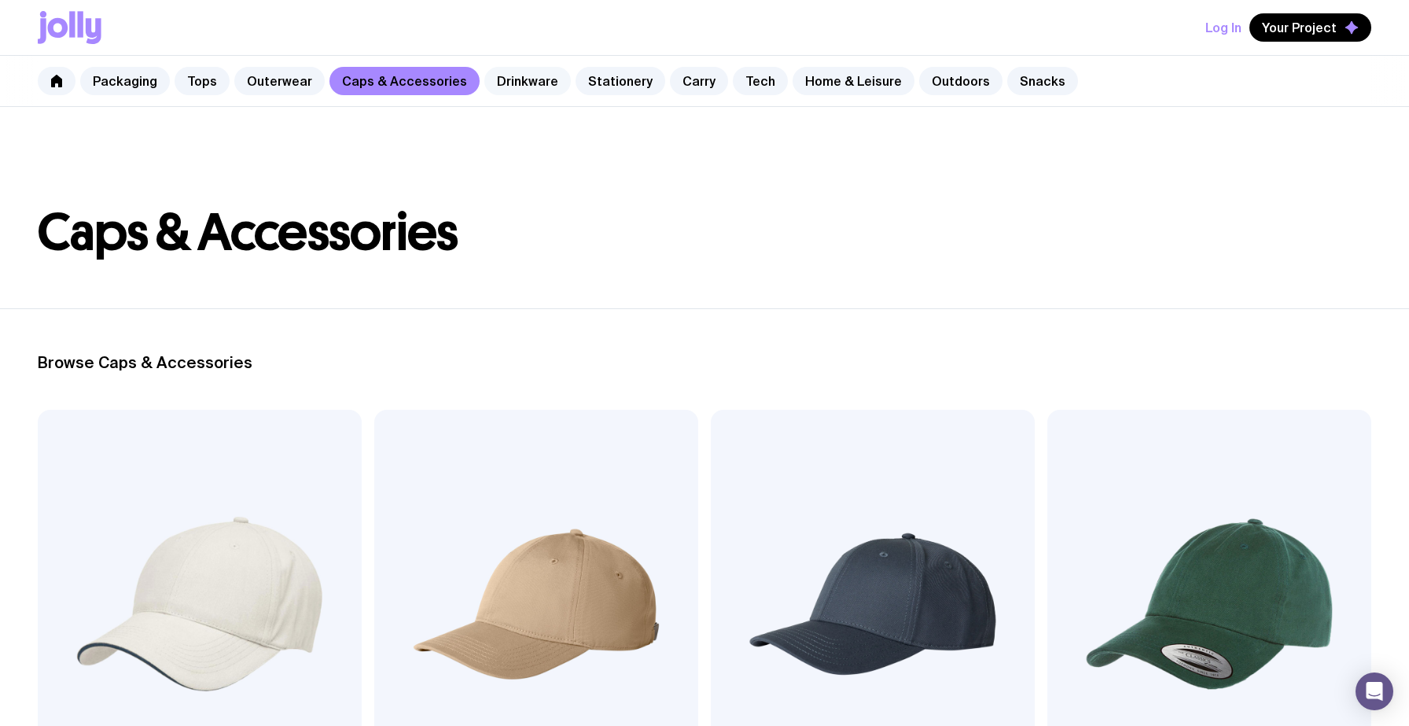
click at [515, 79] on link "Drinkware" at bounding box center [527, 81] width 87 height 28
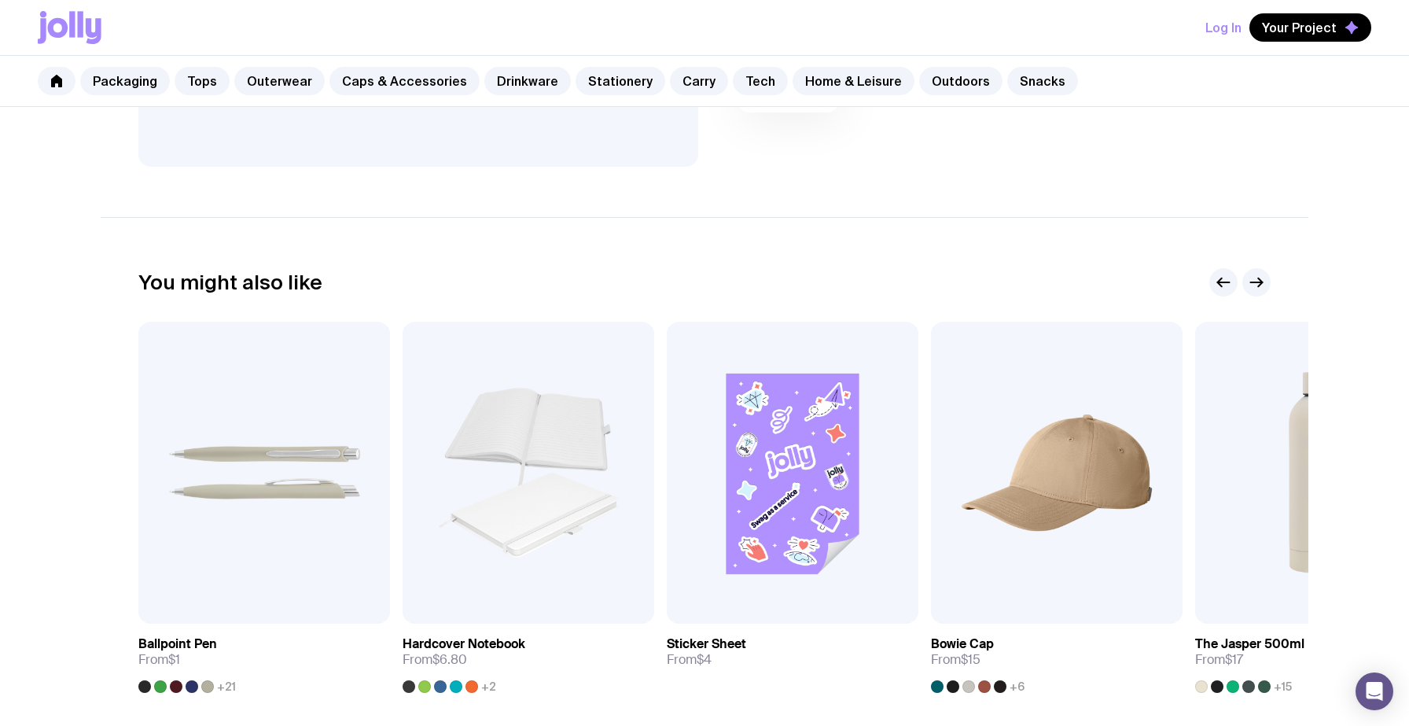
scroll to position [670, 0]
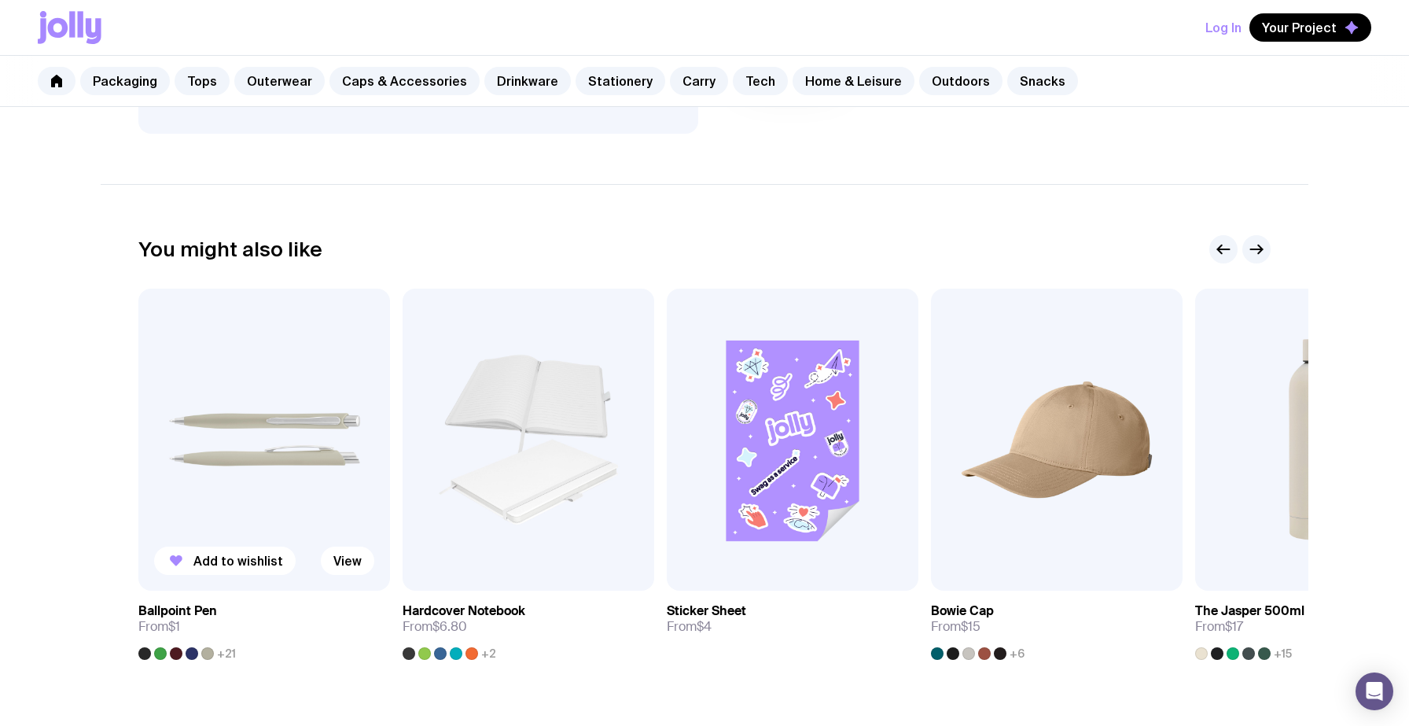
click at [313, 446] on img at bounding box center [264, 440] width 252 height 302
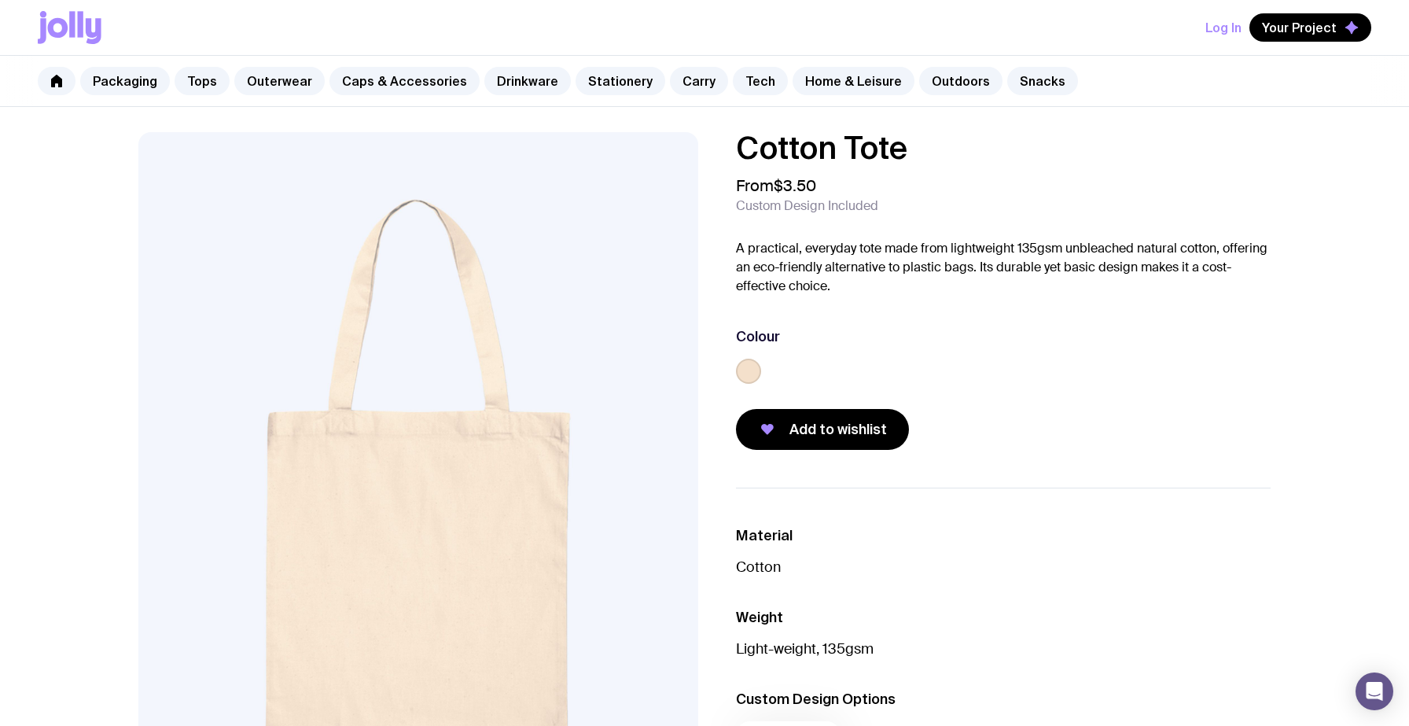
scroll to position [1, 0]
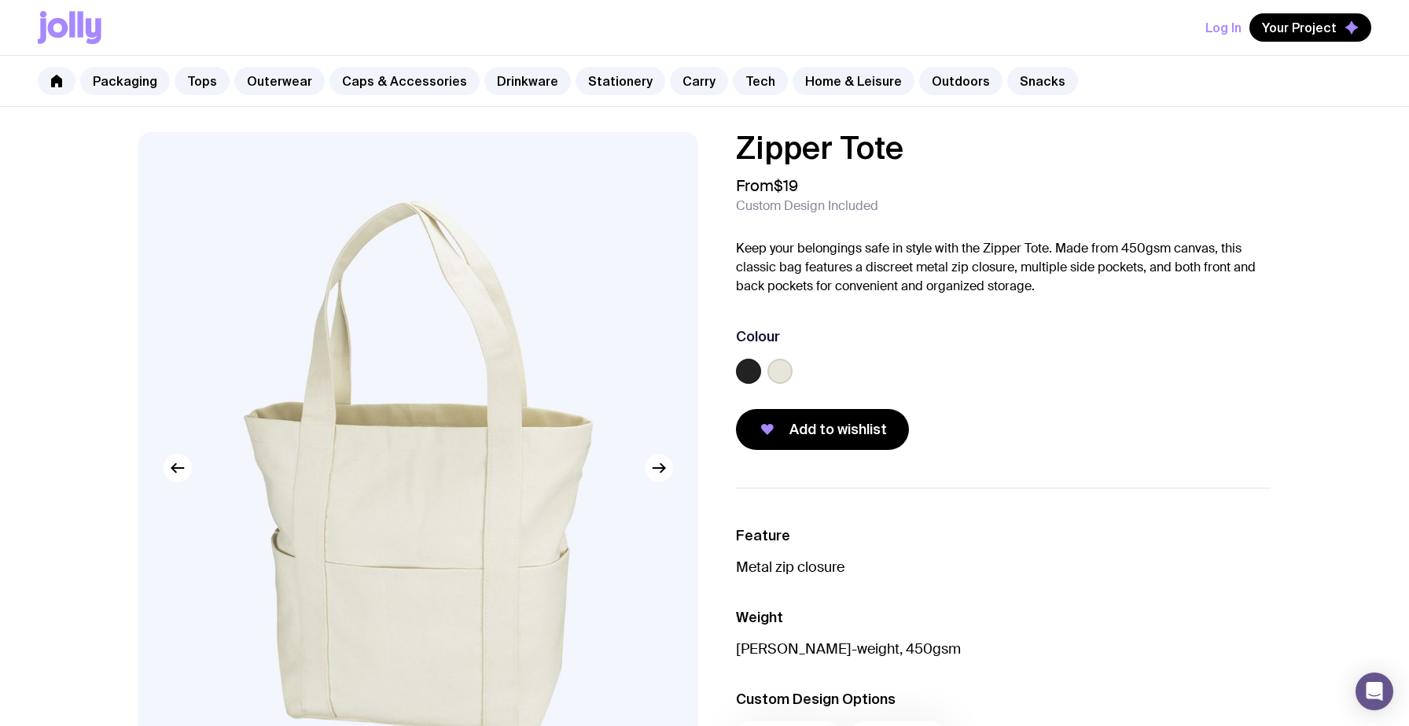
click at [665, 473] on icon "button" at bounding box center [659, 467] width 19 height 19
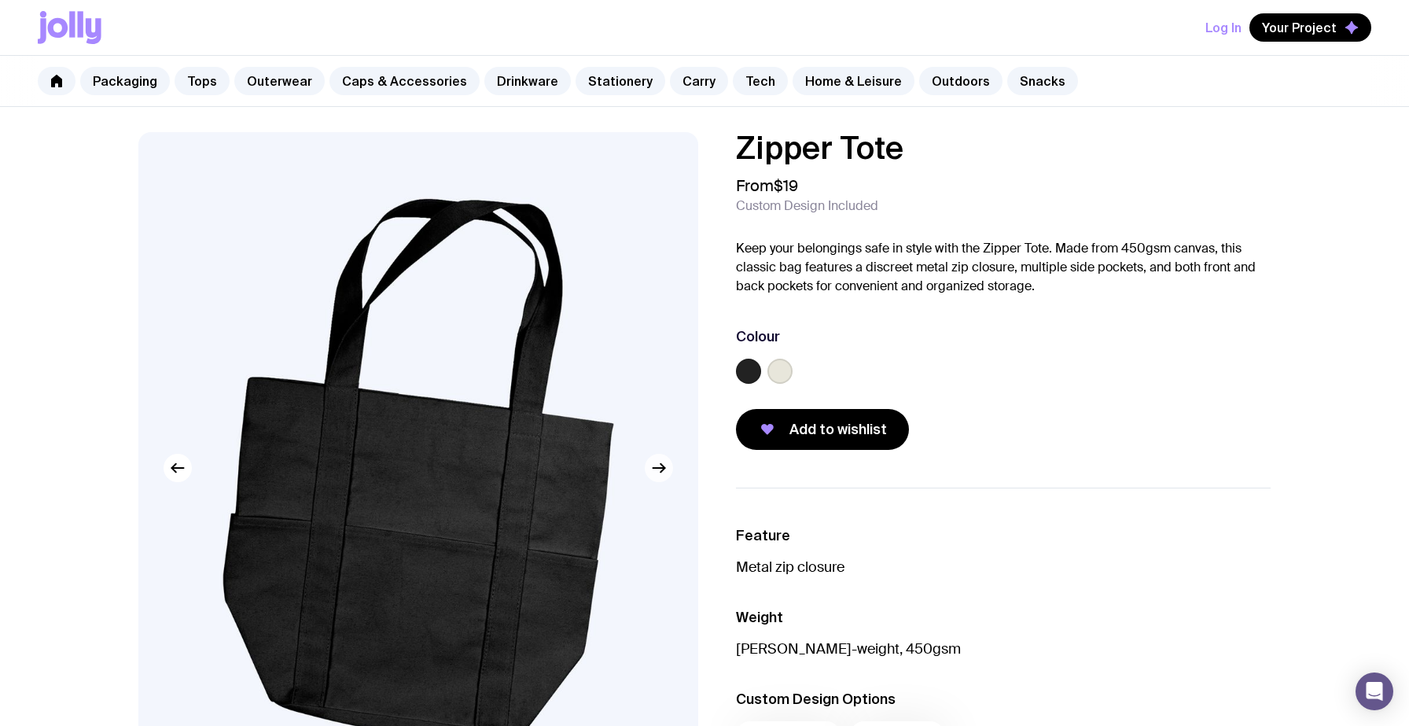
click at [663, 473] on icon "button" at bounding box center [659, 467] width 19 height 19
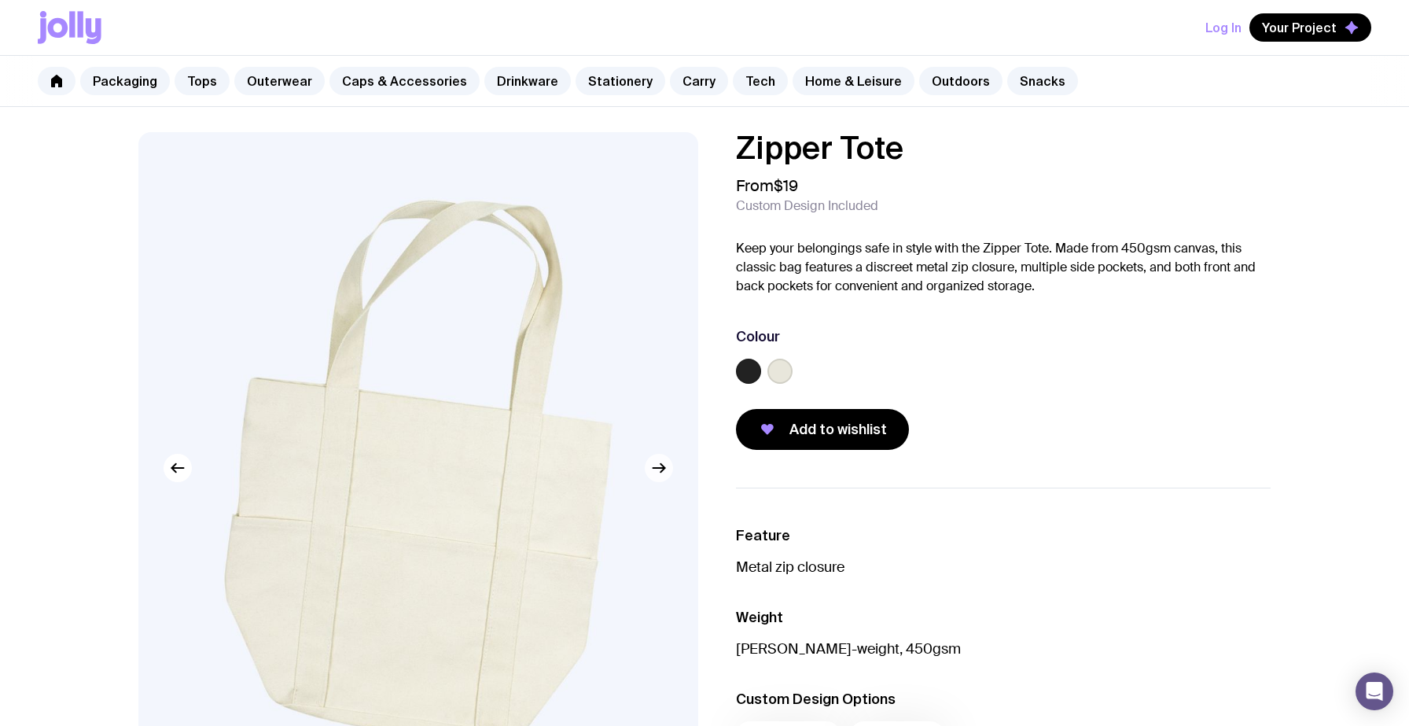
click at [663, 473] on icon "button" at bounding box center [659, 467] width 19 height 19
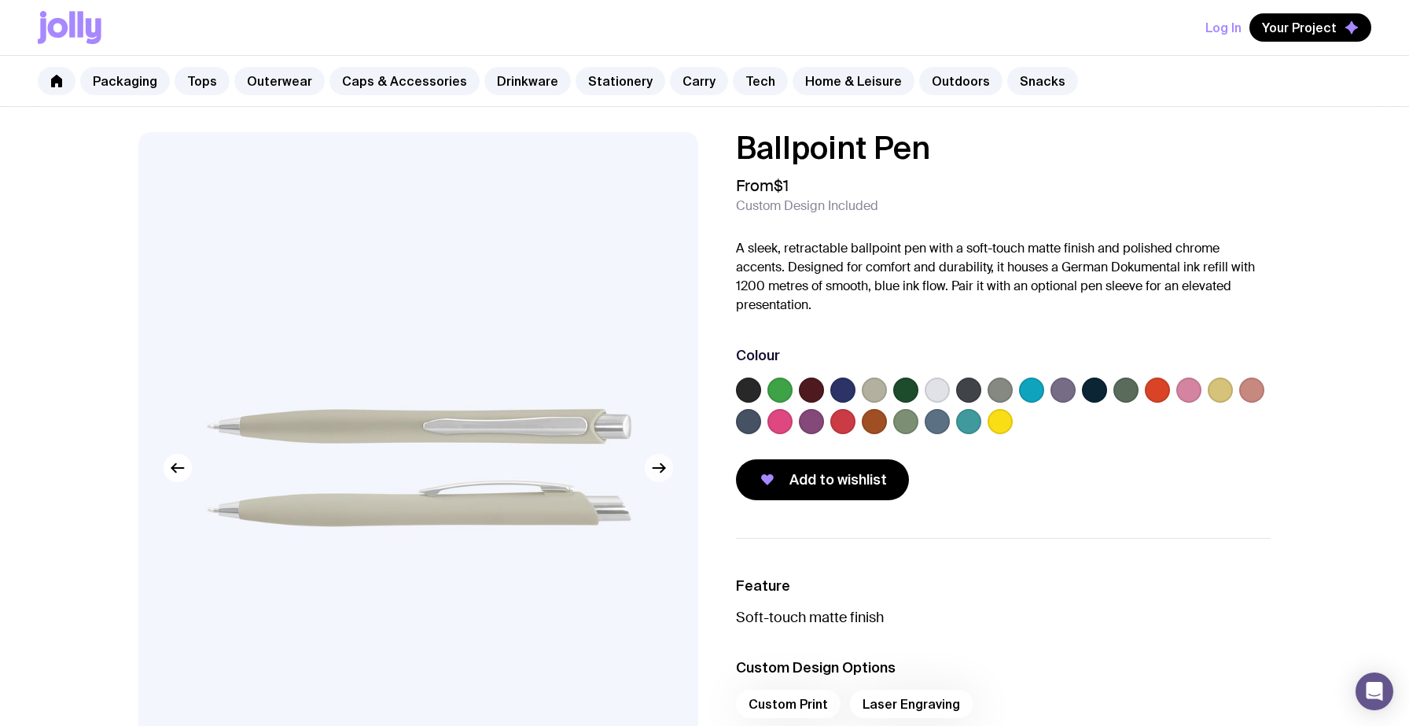
click at [661, 473] on icon "button" at bounding box center [659, 467] width 19 height 19
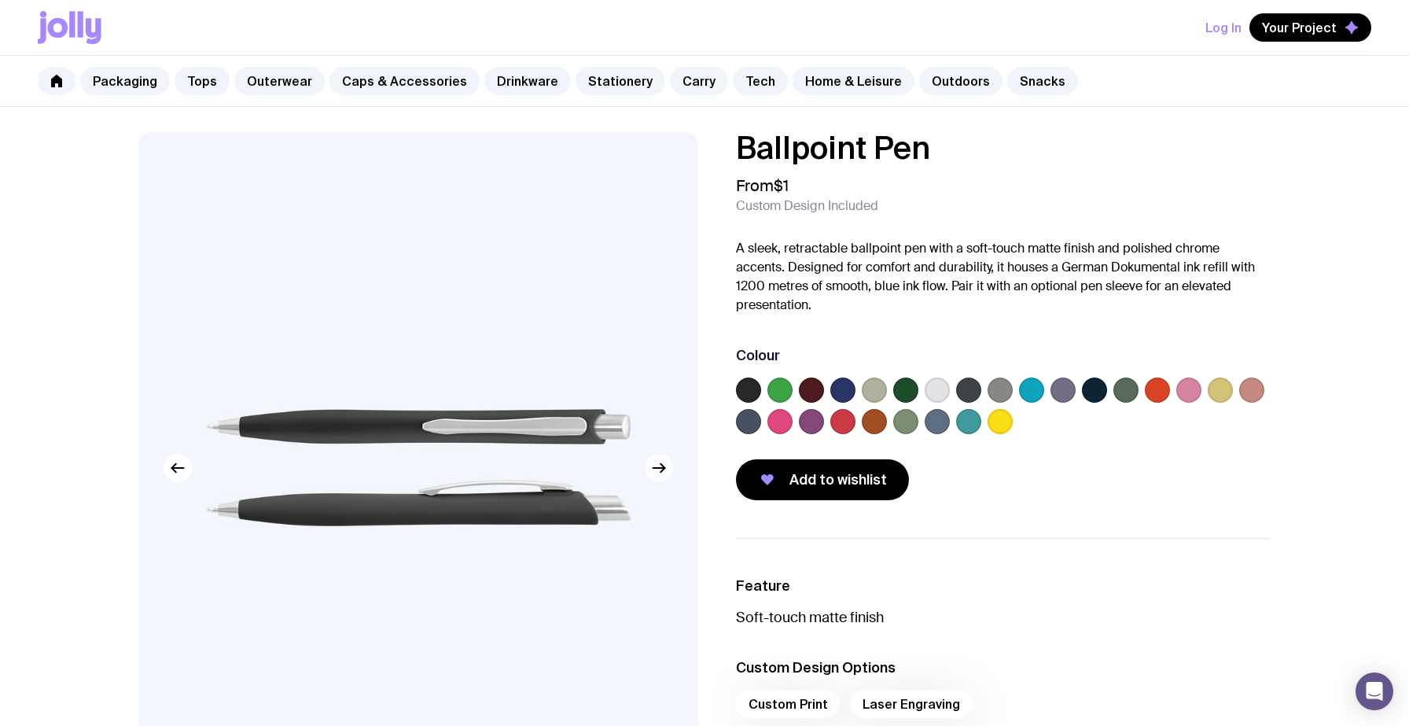
click at [661, 472] on icon "button" at bounding box center [659, 467] width 19 height 19
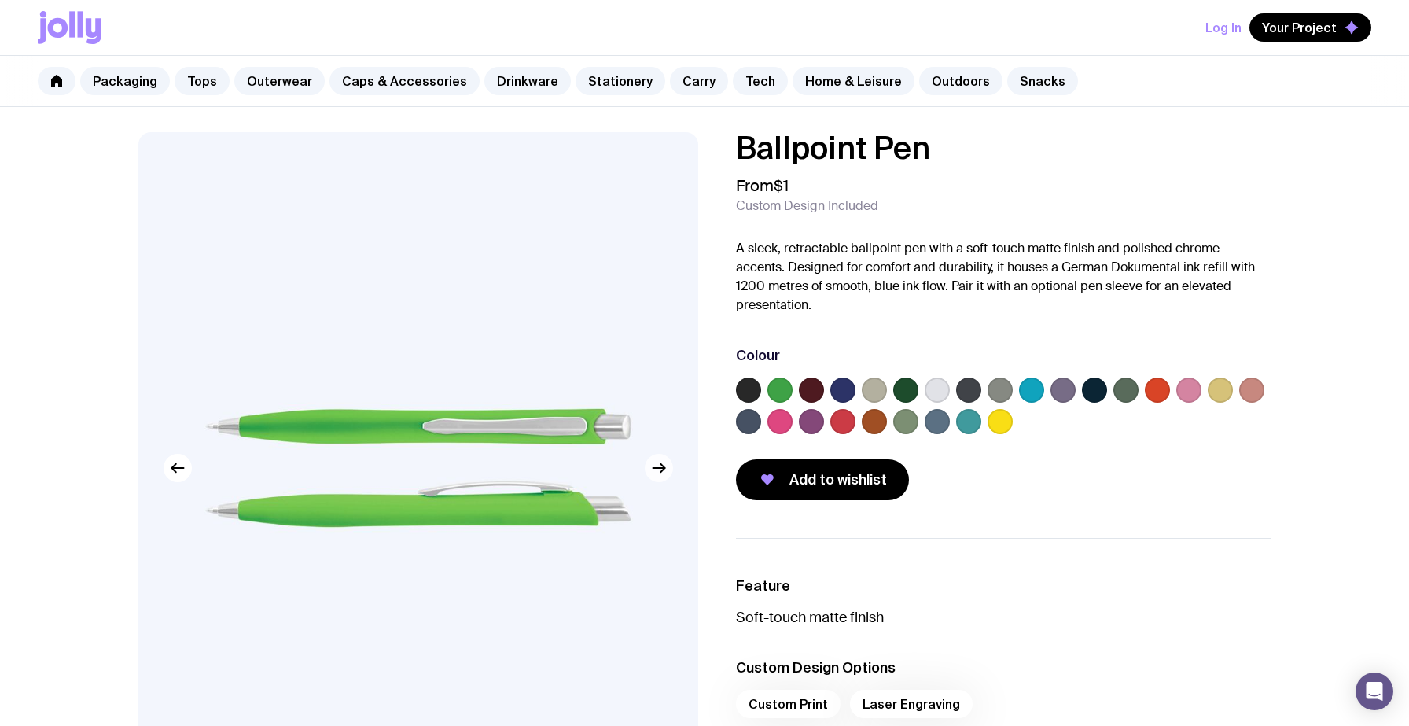
click at [661, 472] on icon "button" at bounding box center [659, 467] width 19 height 19
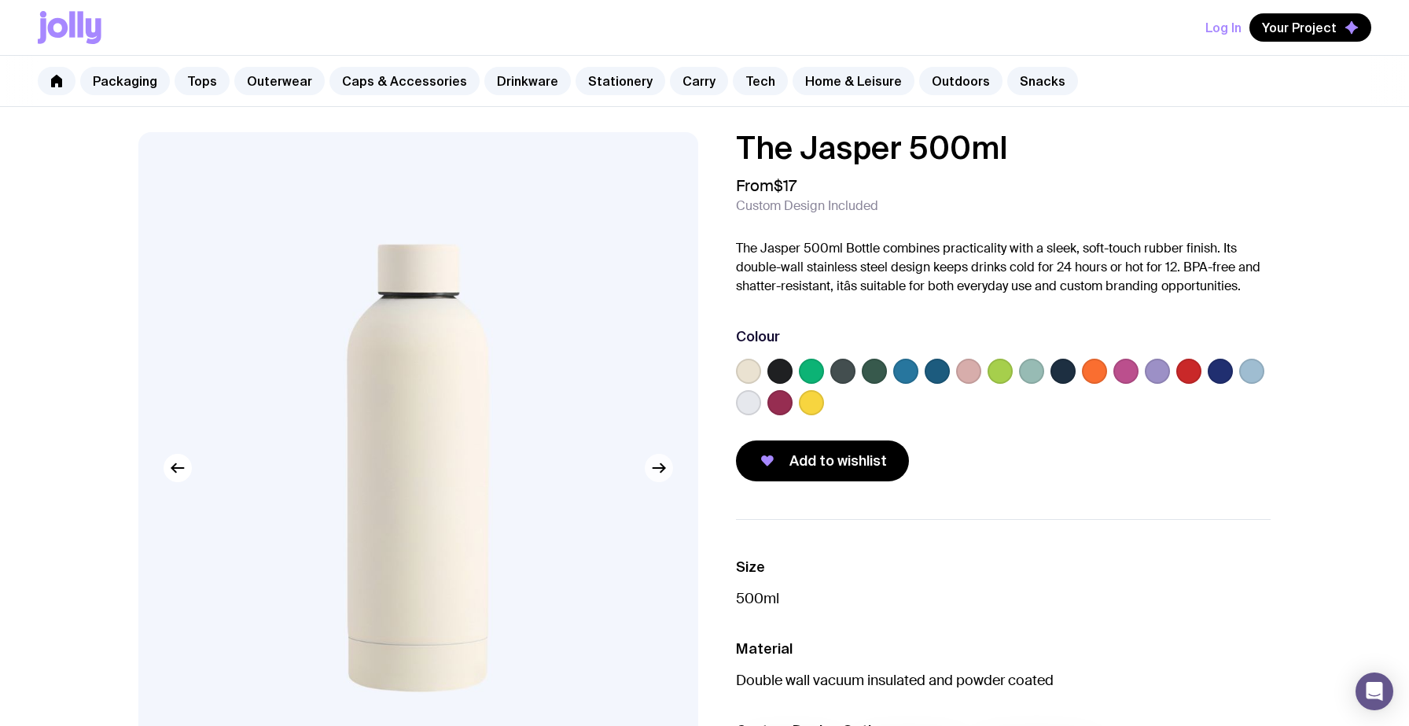
click at [667, 479] on div at bounding box center [418, 468] width 560 height 672
click at [661, 474] on icon "button" at bounding box center [659, 467] width 19 height 19
click at [661, 473] on icon "button" at bounding box center [659, 467] width 19 height 19
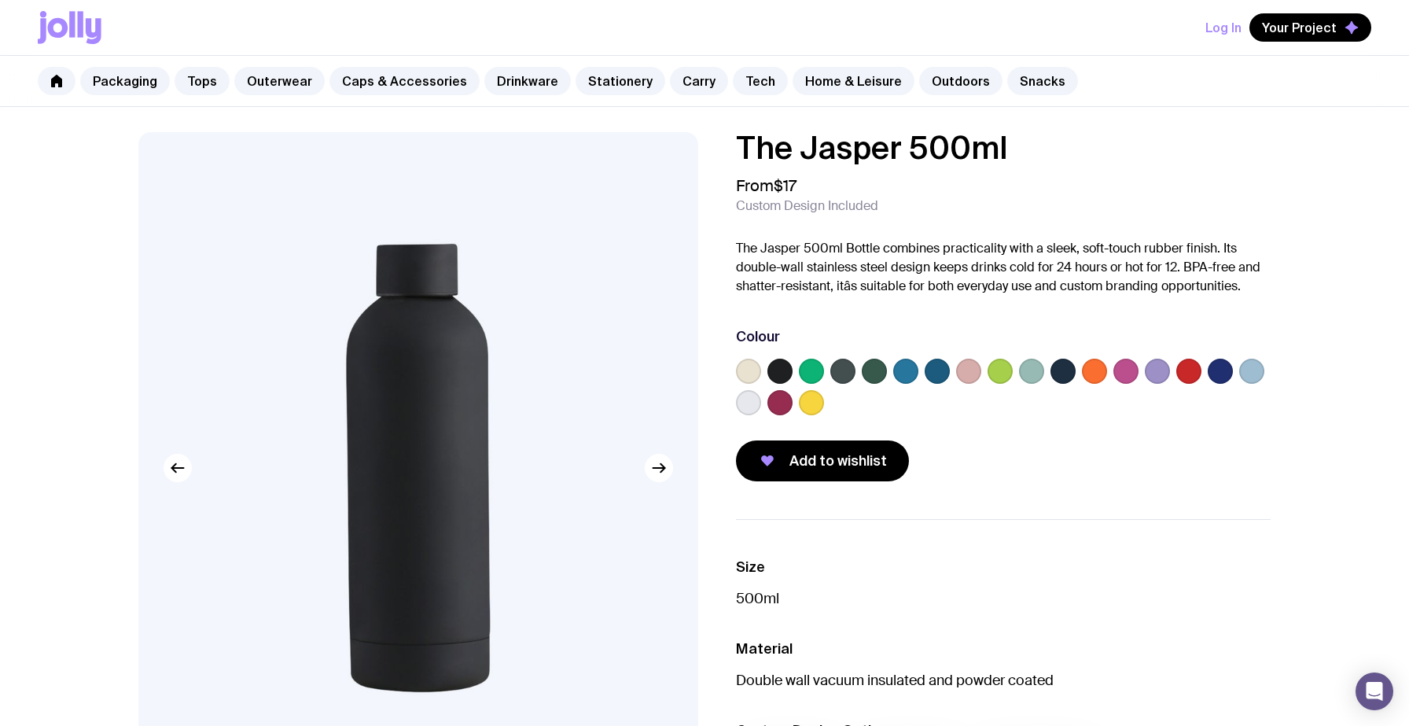
click at [1063, 373] on label at bounding box center [1063, 371] width 25 height 25
click at [0, 0] on input "radio" at bounding box center [0, 0] width 0 height 0
